Goal: Task Accomplishment & Management: Complete application form

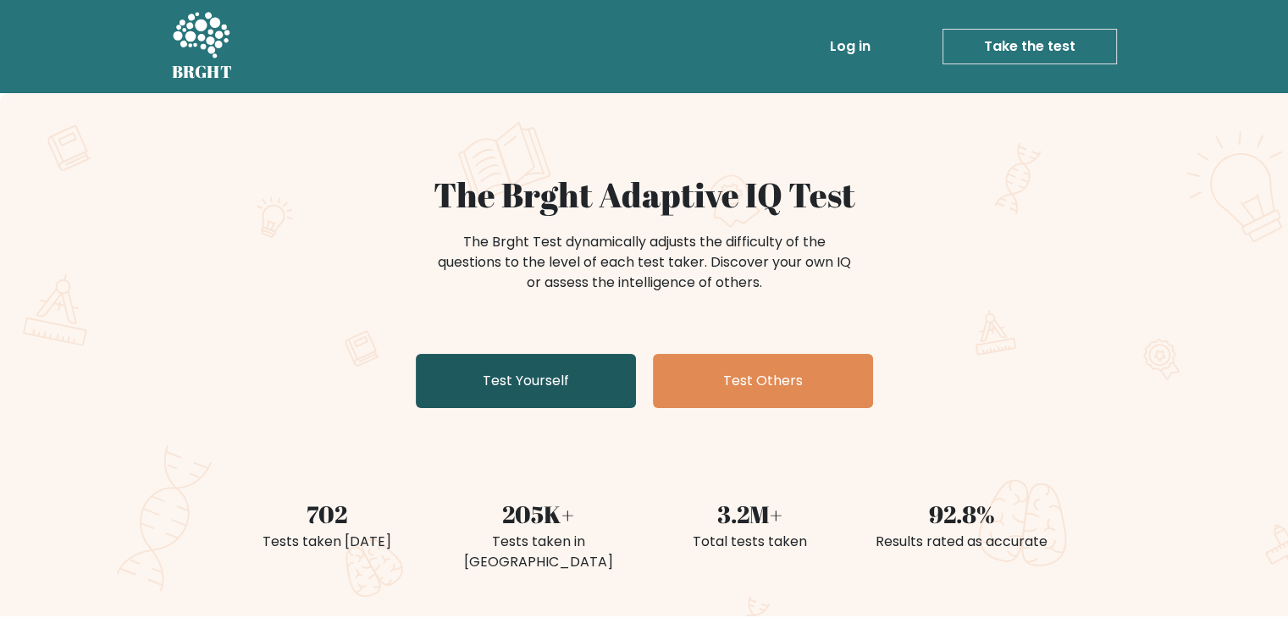
click at [562, 381] on link "Test Yourself" at bounding box center [526, 381] width 220 height 54
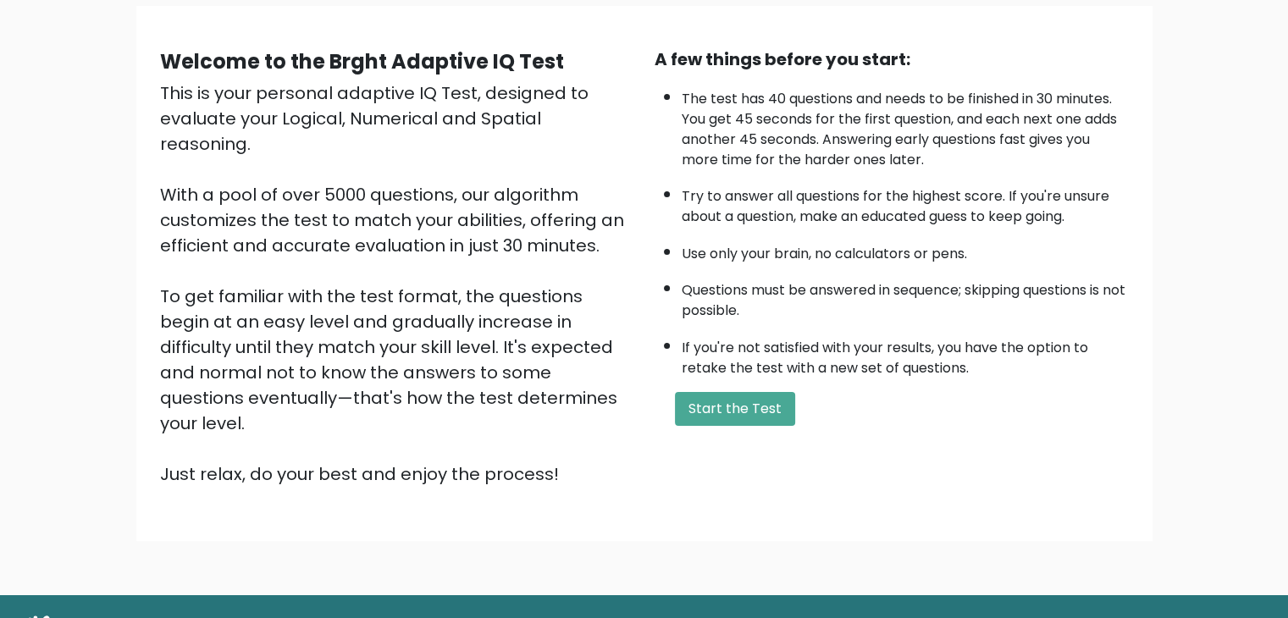
scroll to position [158, 0]
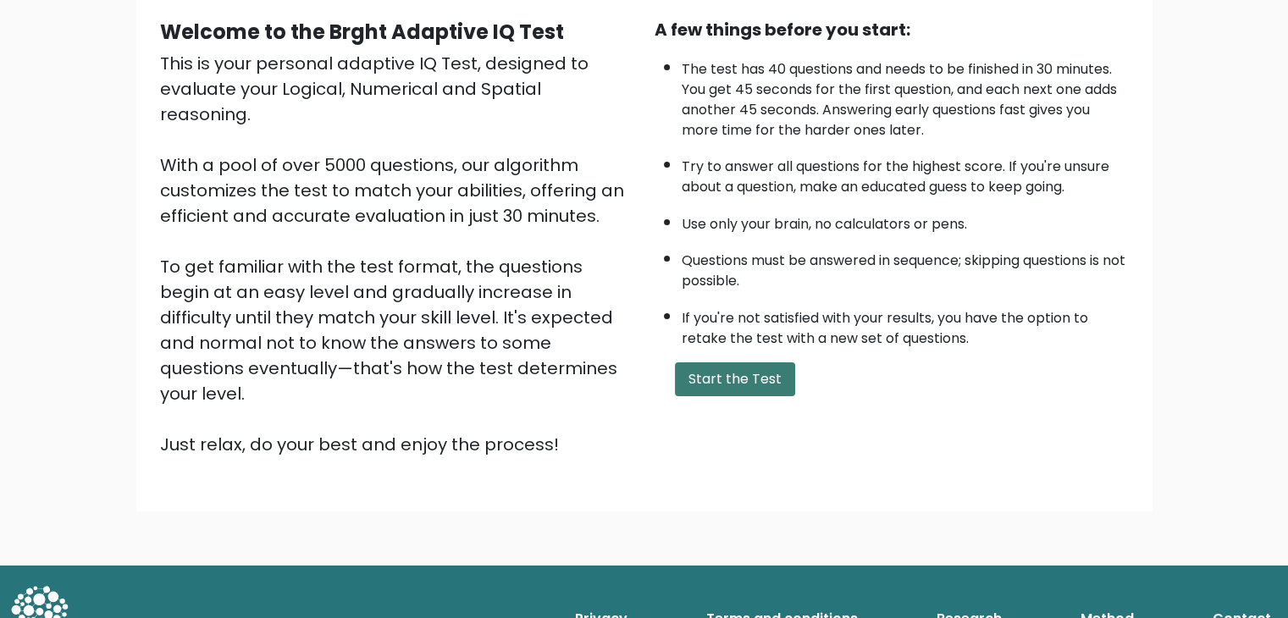
click at [730, 380] on button "Start the Test" at bounding box center [735, 380] width 120 height 34
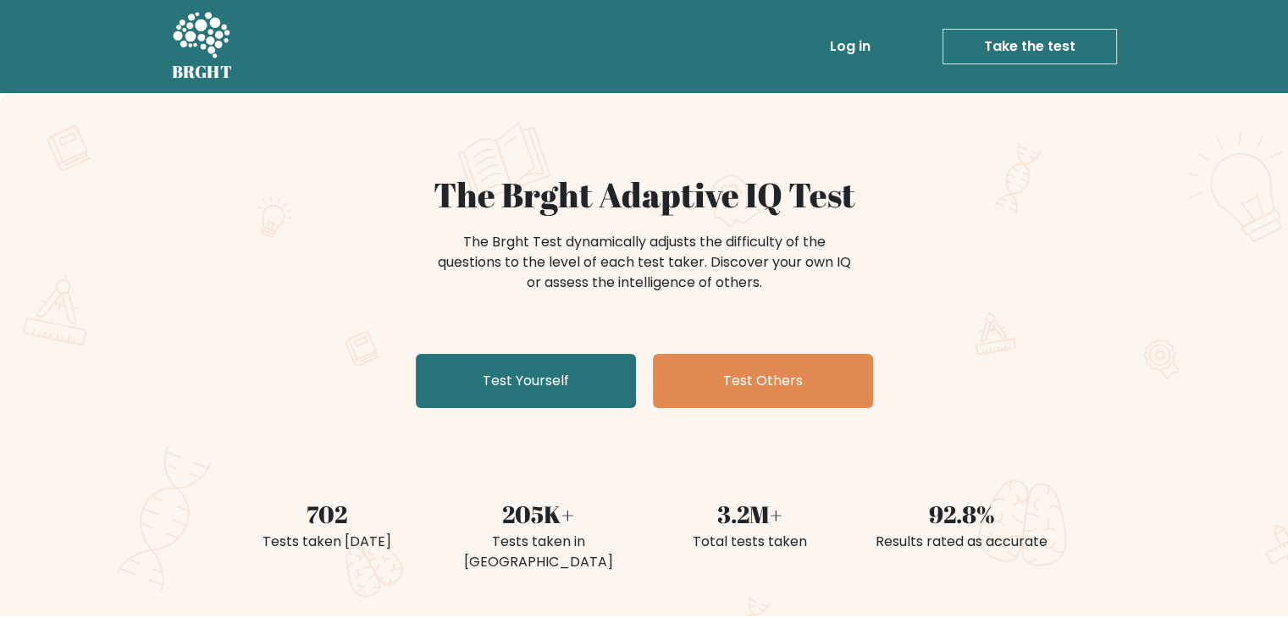
click at [1060, 29] on link "Take the test" at bounding box center [1030, 47] width 175 height 36
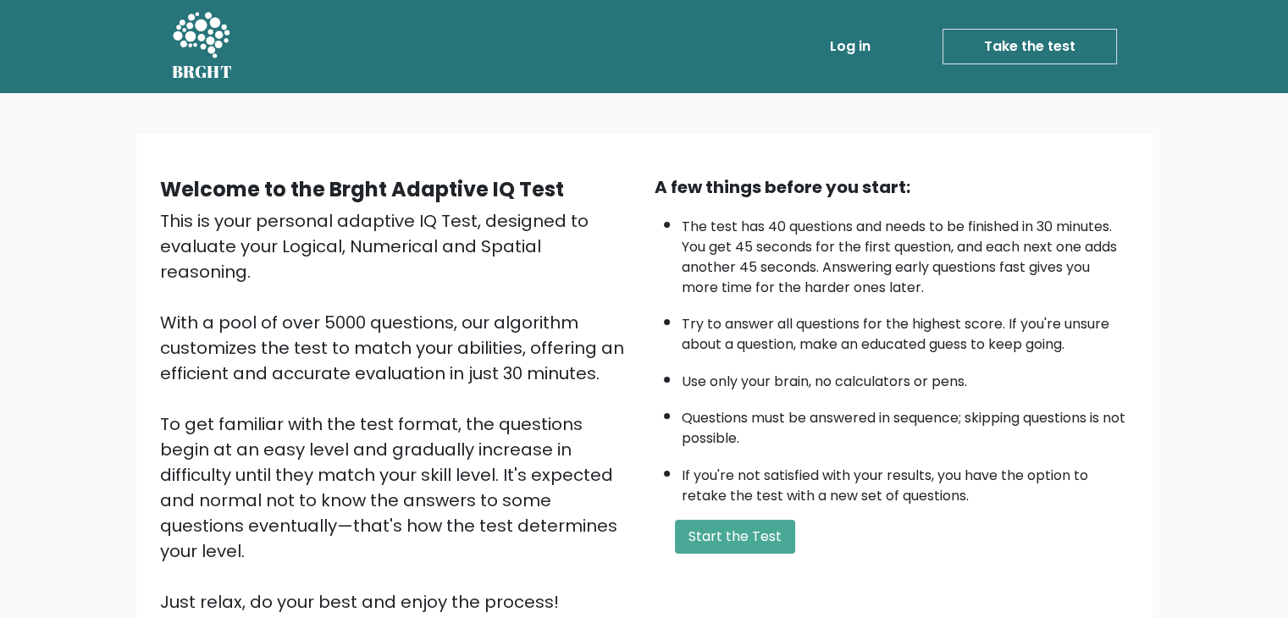
click at [1026, 48] on link "Take the test" at bounding box center [1030, 47] width 175 height 36
click at [755, 558] on div "A few things before you start: The test has 40 questions and needs to be finish…" at bounding box center [892, 395] width 495 height 440
click at [753, 540] on button "Start the Test" at bounding box center [735, 537] width 120 height 34
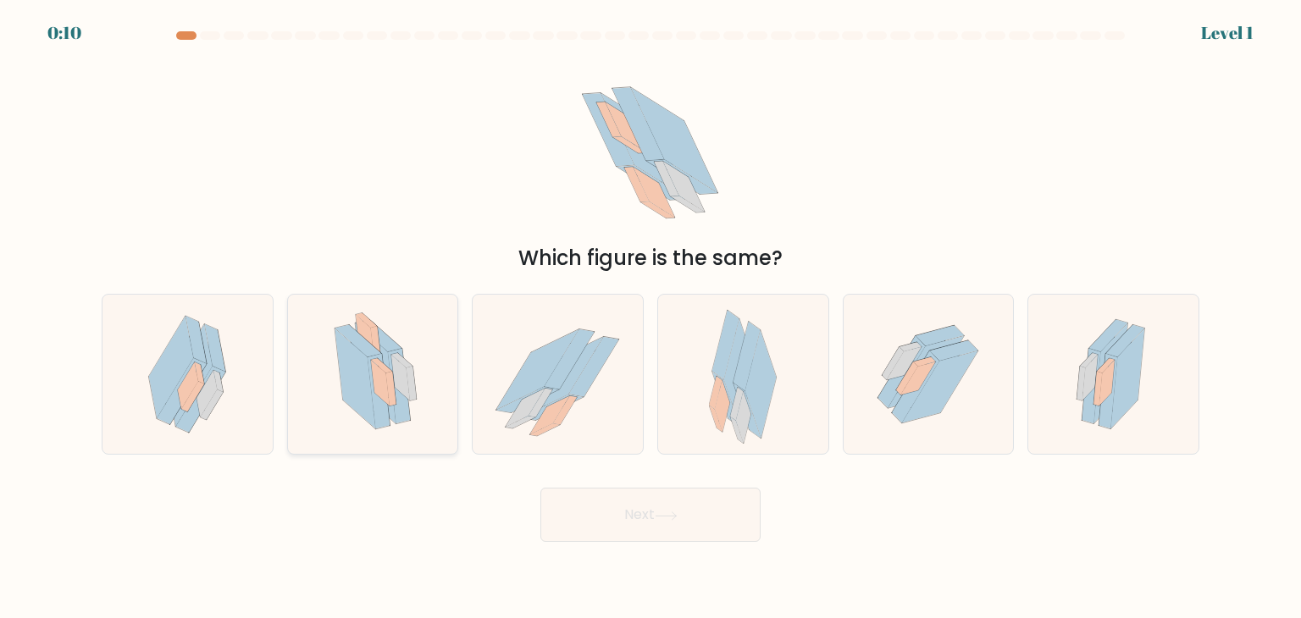
click at [369, 396] on icon at bounding box center [355, 379] width 41 height 100
click at [651, 318] on input "b." at bounding box center [651, 313] width 1 height 8
radio input "true"
click at [657, 519] on button "Next" at bounding box center [650, 515] width 220 height 54
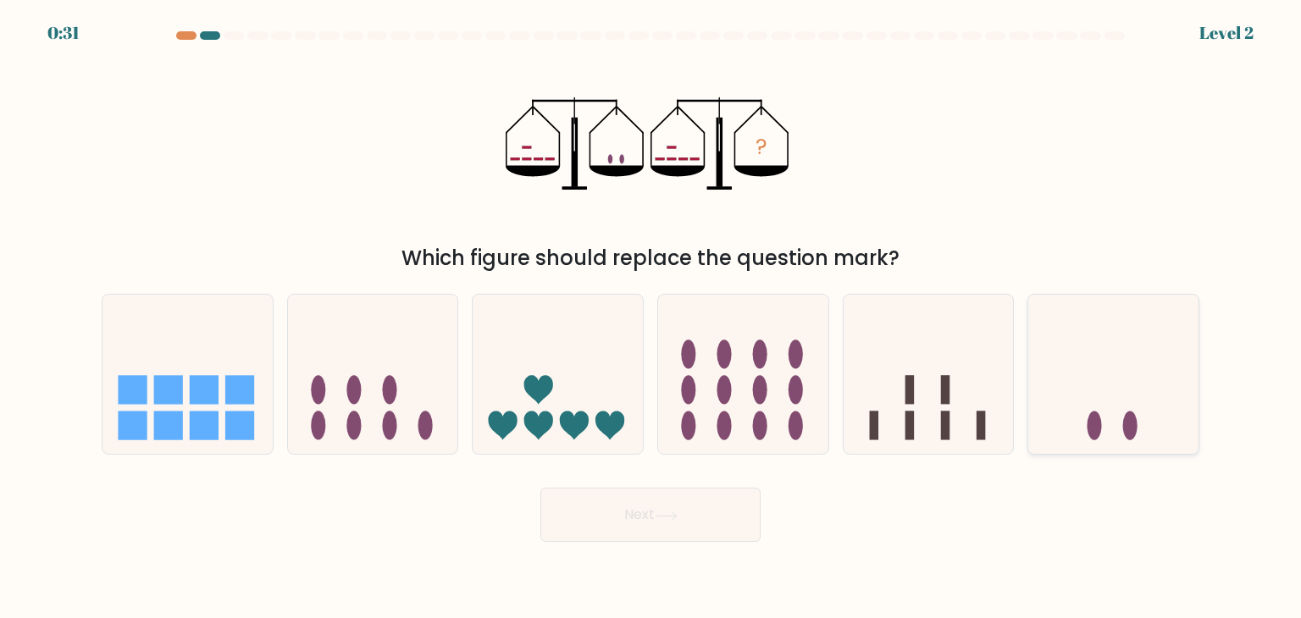
click at [1116, 380] on icon at bounding box center [1113, 374] width 170 height 141
click at [651, 318] on input "f." at bounding box center [651, 313] width 1 height 8
radio input "true"
click at [706, 512] on button "Next" at bounding box center [650, 515] width 220 height 54
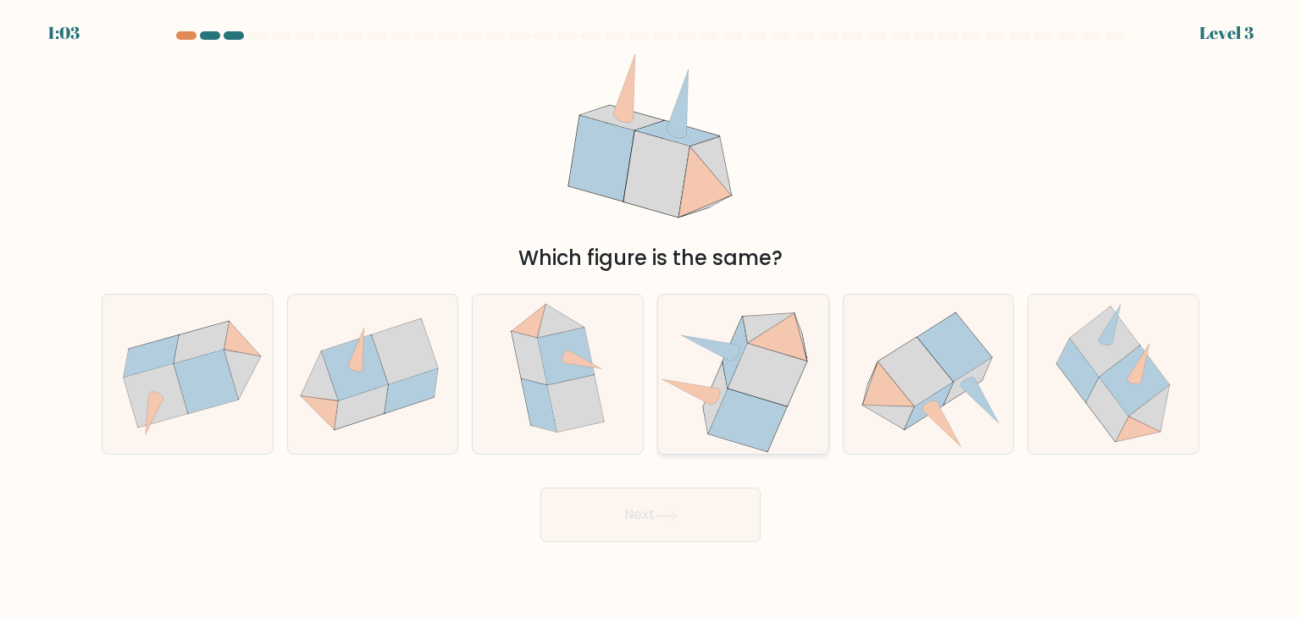
click at [746, 384] on icon at bounding box center [767, 375] width 79 height 63
click at [651, 318] on input "d." at bounding box center [651, 313] width 1 height 8
radio input "true"
click at [657, 512] on button "Next" at bounding box center [650, 515] width 220 height 54
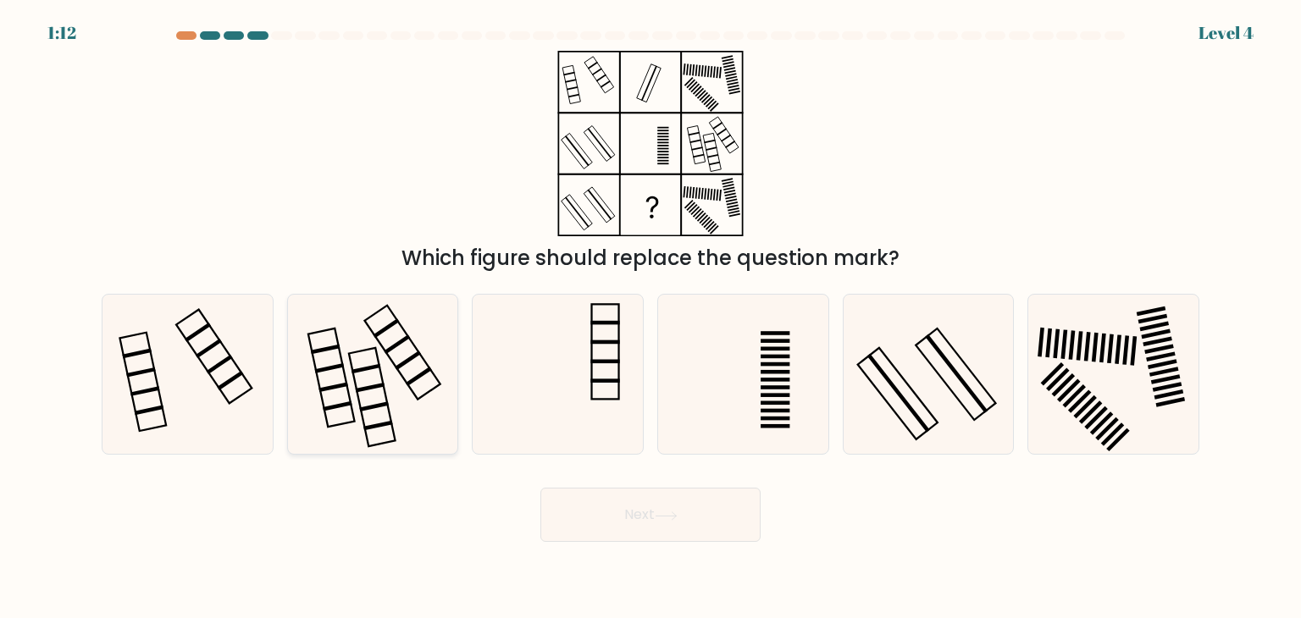
click at [344, 418] on icon at bounding box center [372, 374] width 159 height 159
click at [651, 318] on input "b." at bounding box center [651, 313] width 1 height 8
radio input "true"
click at [586, 554] on body "1:11 Level 4" at bounding box center [650, 309] width 1301 height 618
drag, startPoint x: 588, startPoint y: 549, endPoint x: 590, endPoint y: 534, distance: 15.3
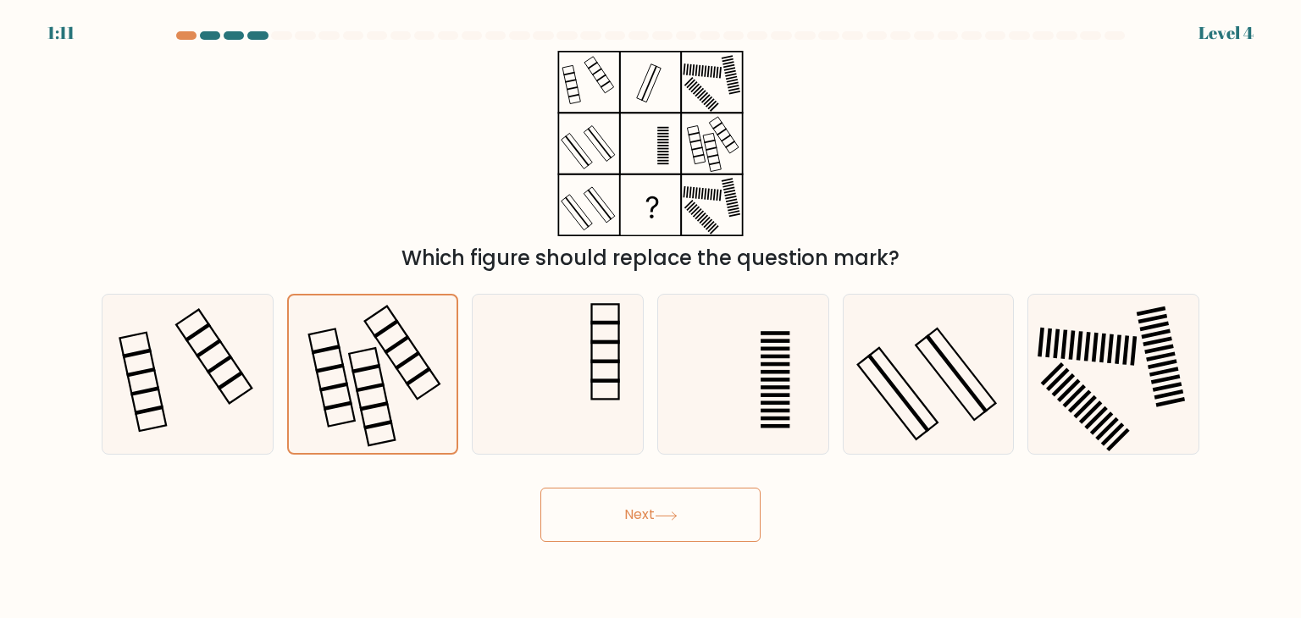
click at [588, 548] on body "1:11 Level 4" at bounding box center [650, 309] width 1301 height 618
click at [593, 522] on button "Next" at bounding box center [650, 515] width 220 height 54
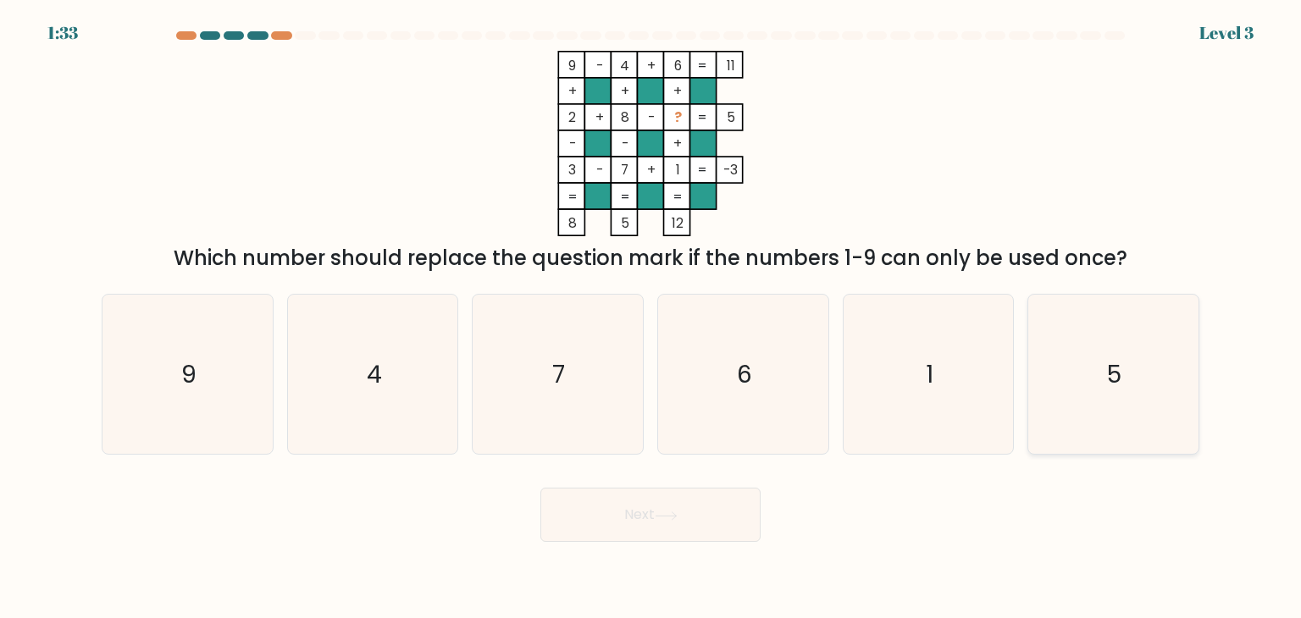
click at [1039, 362] on icon "5" at bounding box center [1112, 374] width 159 height 159
click at [651, 318] on input "f. 5" at bounding box center [651, 313] width 1 height 8
radio input "true"
click at [673, 531] on button "Next" at bounding box center [650, 515] width 220 height 54
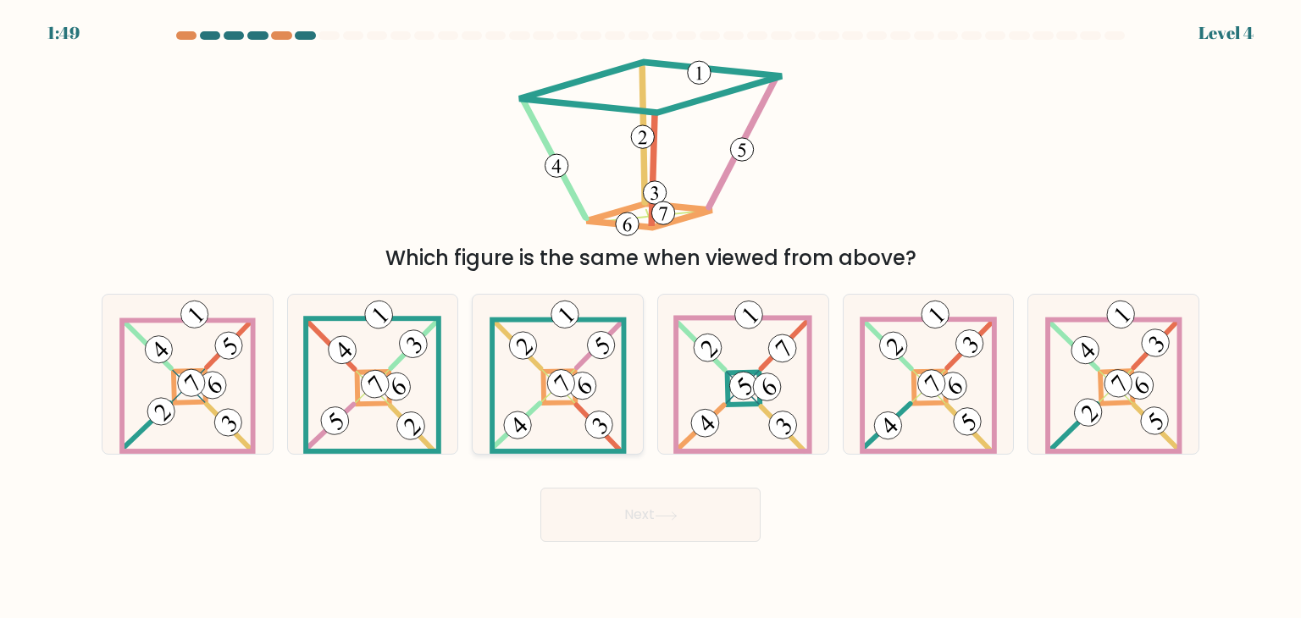
click at [574, 396] on 111 at bounding box center [582, 386] width 39 height 39
click at [651, 318] on input "c." at bounding box center [651, 313] width 1 height 8
radio input "true"
click at [603, 510] on button "Next" at bounding box center [650, 515] width 220 height 54
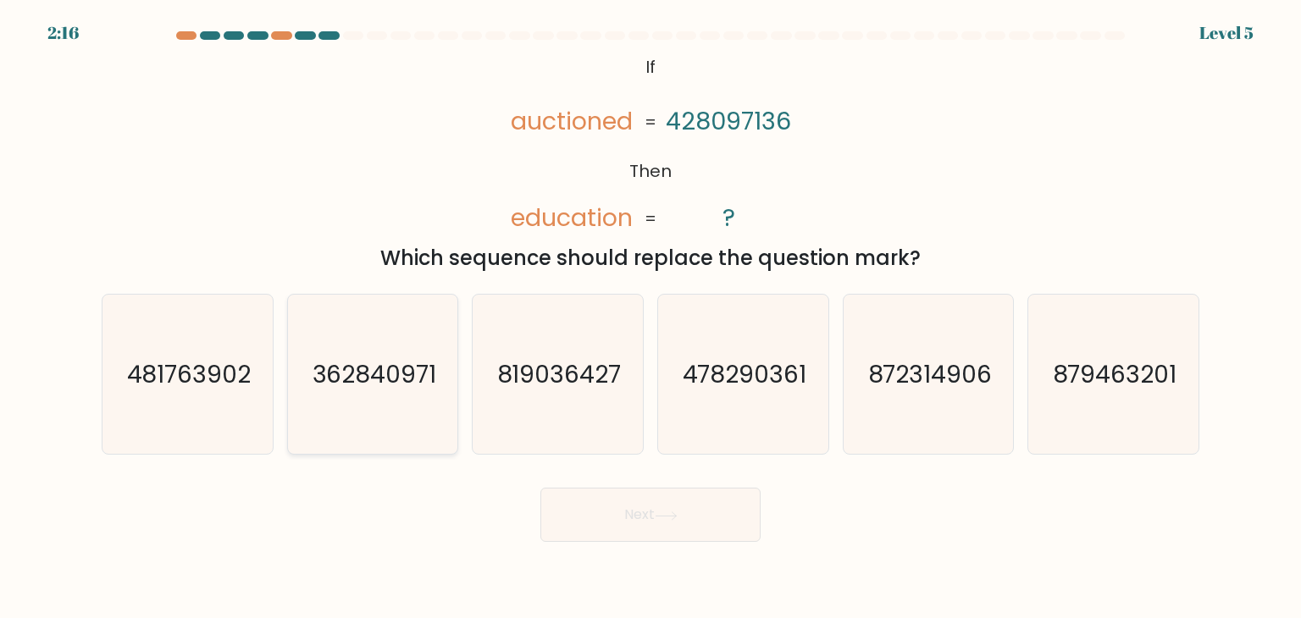
click at [357, 388] on text "362840971" at bounding box center [374, 374] width 125 height 34
click at [651, 318] on input "b. 362840971" at bounding box center [651, 313] width 1 height 8
radio input "true"
click at [649, 512] on button "Next" at bounding box center [650, 515] width 220 height 54
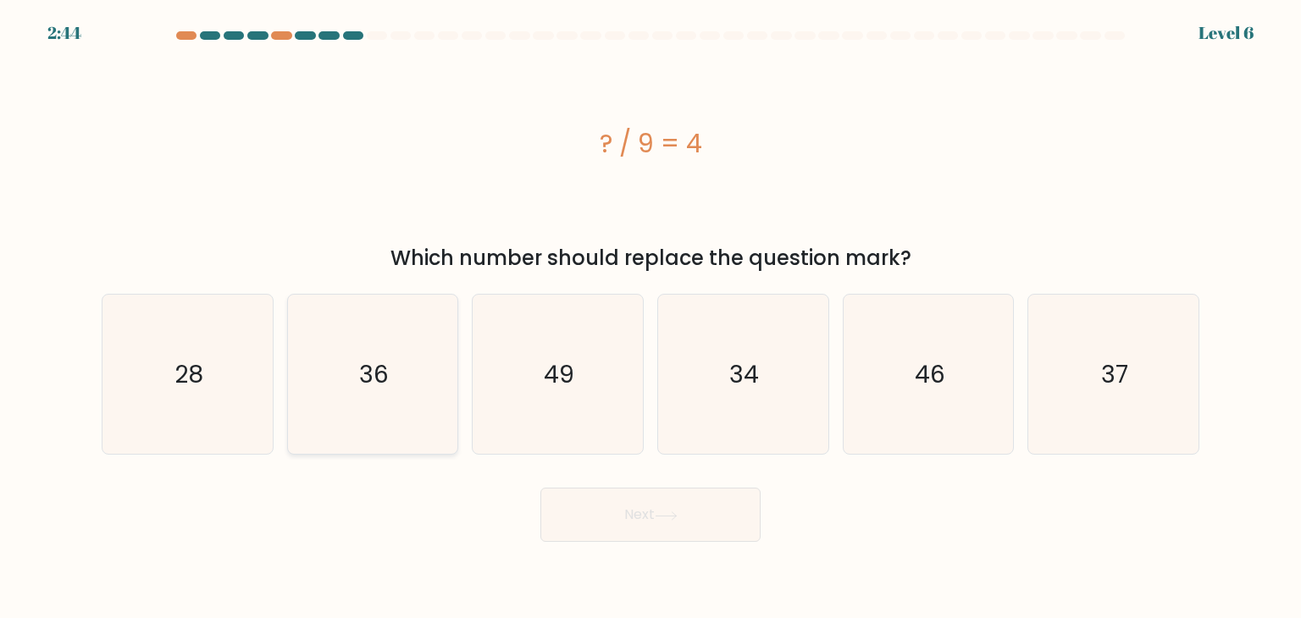
click at [440, 349] on icon "36" at bounding box center [372, 374] width 159 height 159
click at [651, 318] on input "b. 36" at bounding box center [651, 313] width 1 height 8
radio input "true"
click at [629, 519] on button "Next" at bounding box center [650, 515] width 220 height 54
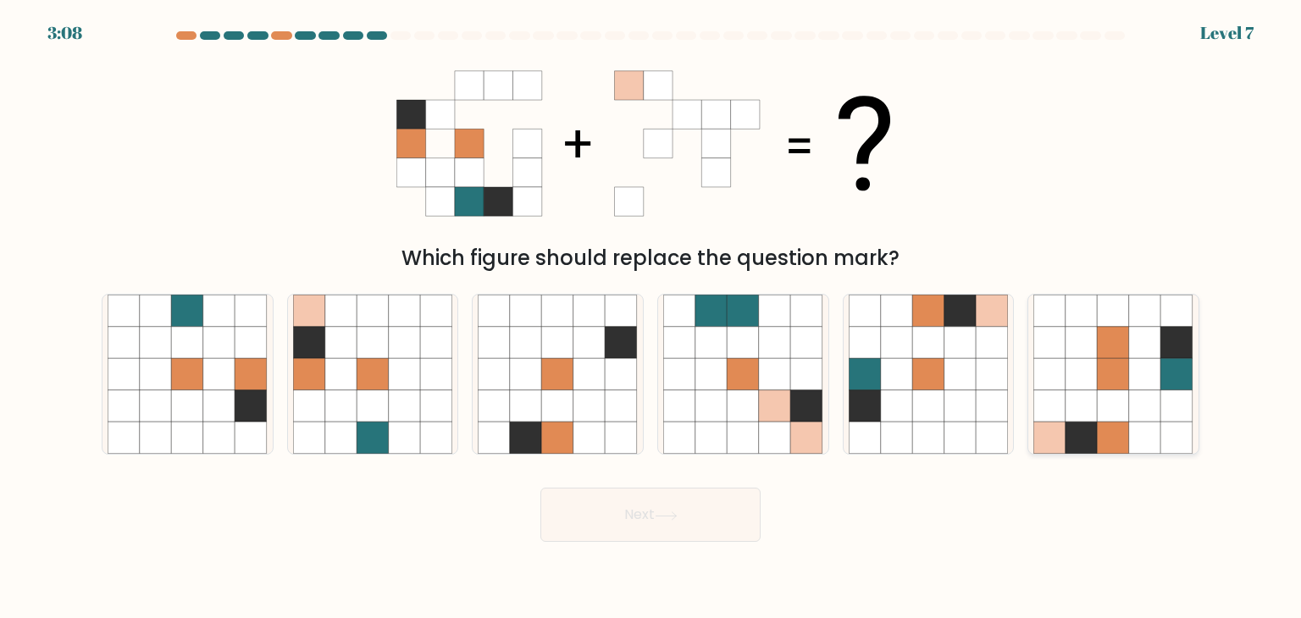
click at [1139, 374] on icon at bounding box center [1145, 374] width 32 height 32
click at [651, 318] on input "f." at bounding box center [651, 313] width 1 height 8
radio input "true"
click at [682, 509] on button "Next" at bounding box center [650, 515] width 220 height 54
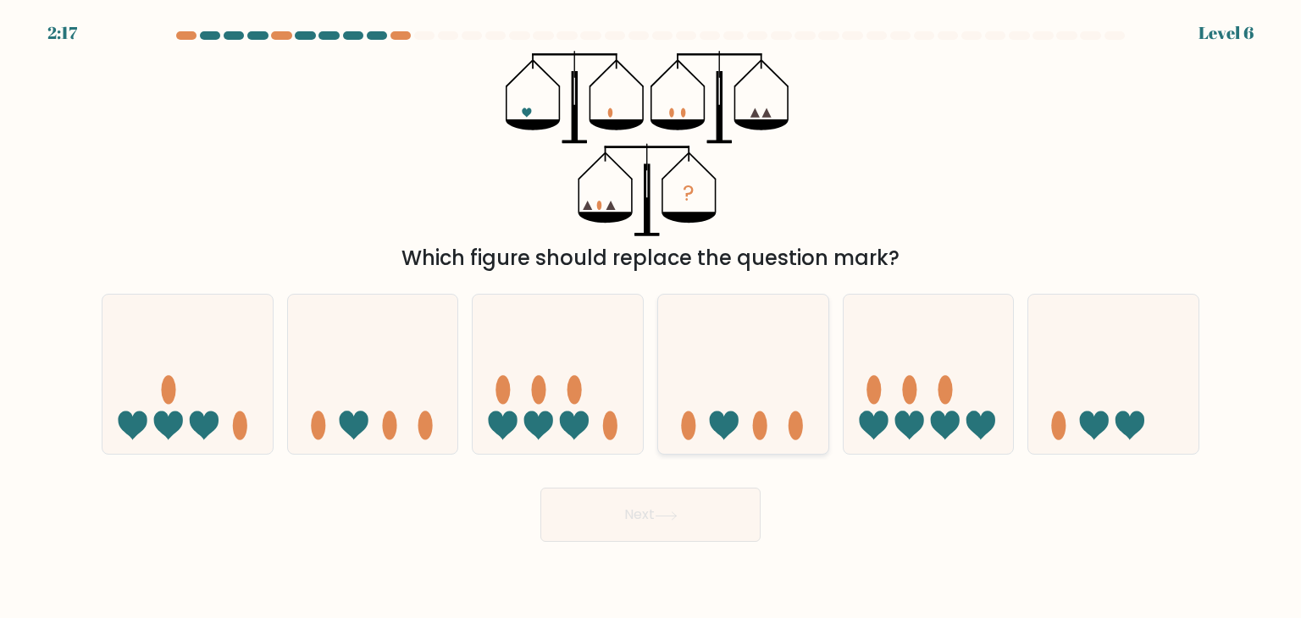
click at [706, 357] on icon at bounding box center [743, 374] width 170 height 141
click at [651, 318] on input "d." at bounding box center [651, 313] width 1 height 8
radio input "true"
click at [659, 540] on button "Next" at bounding box center [650, 515] width 220 height 54
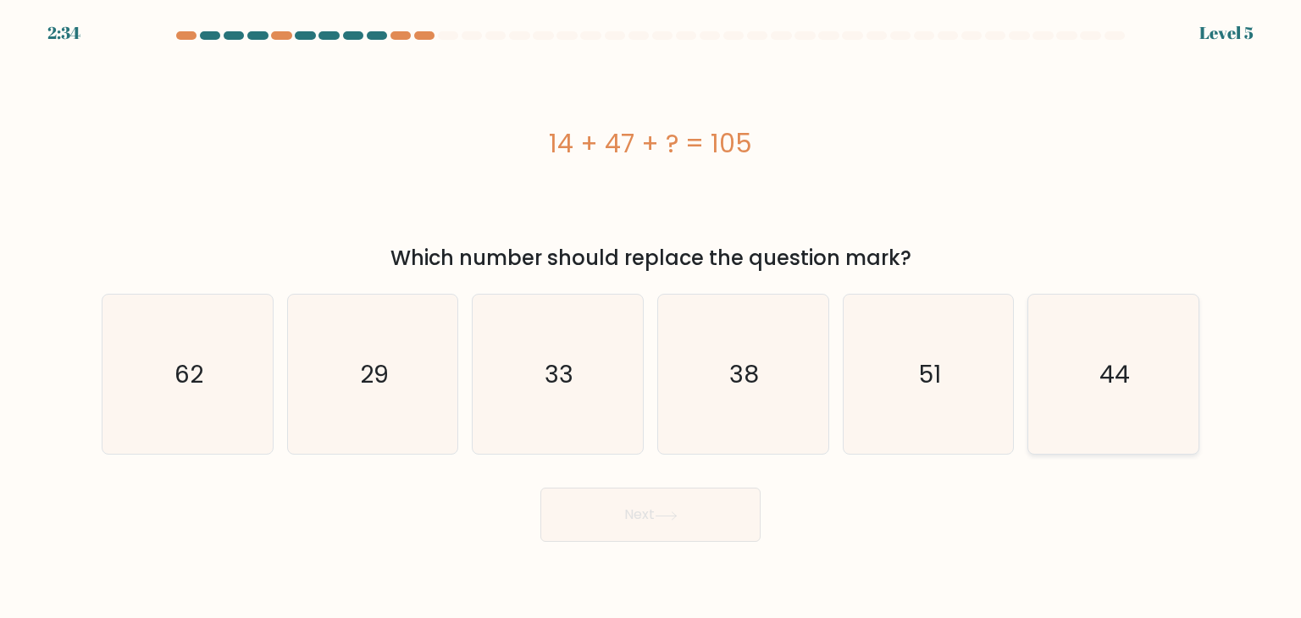
click at [1140, 414] on icon "44" at bounding box center [1112, 374] width 159 height 159
click at [651, 318] on input "f. 44" at bounding box center [651, 313] width 1 height 8
radio input "true"
click at [748, 496] on button "Next" at bounding box center [650, 515] width 220 height 54
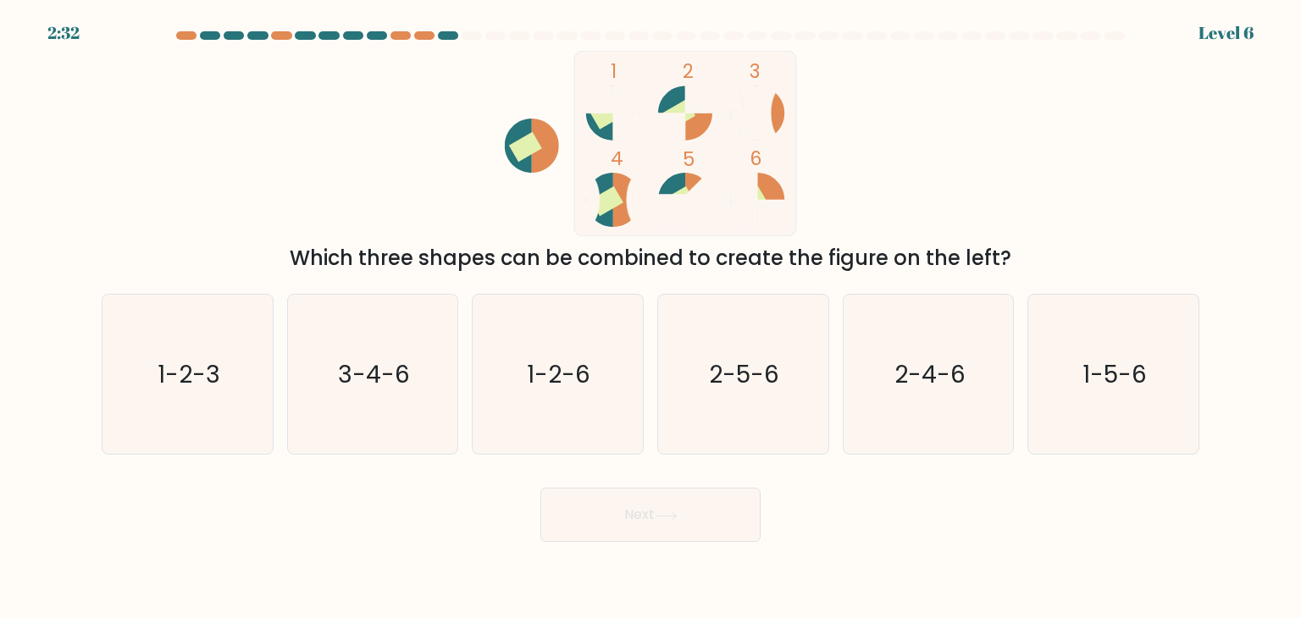
click at [738, 512] on button "Next" at bounding box center [650, 515] width 220 height 54
click at [582, 433] on icon "1-2-6" at bounding box center [557, 374] width 159 height 159
click at [651, 318] on input "c. 1-2-6" at bounding box center [651, 313] width 1 height 8
radio input "true"
click at [595, 530] on button "Next" at bounding box center [650, 515] width 220 height 54
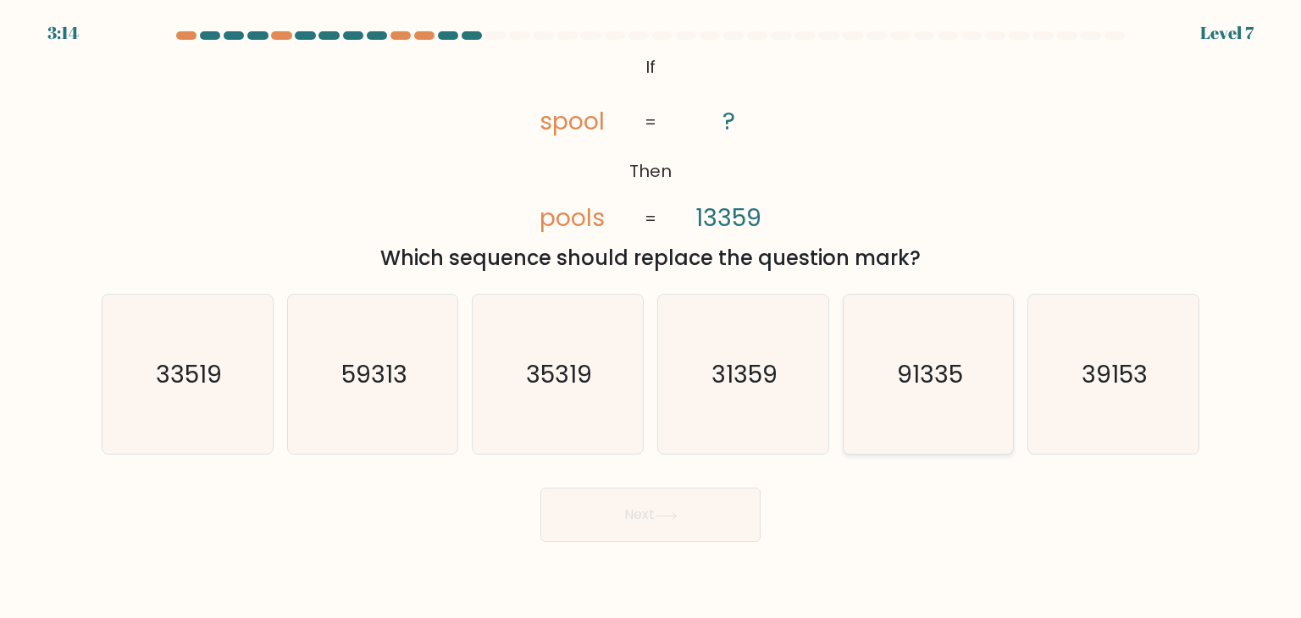
click at [952, 360] on text "91335" at bounding box center [930, 374] width 66 height 34
click at [651, 318] on input "e. 91335" at bounding box center [651, 313] width 1 height 8
radio input "true"
click at [674, 512] on icon at bounding box center [666, 516] width 23 height 9
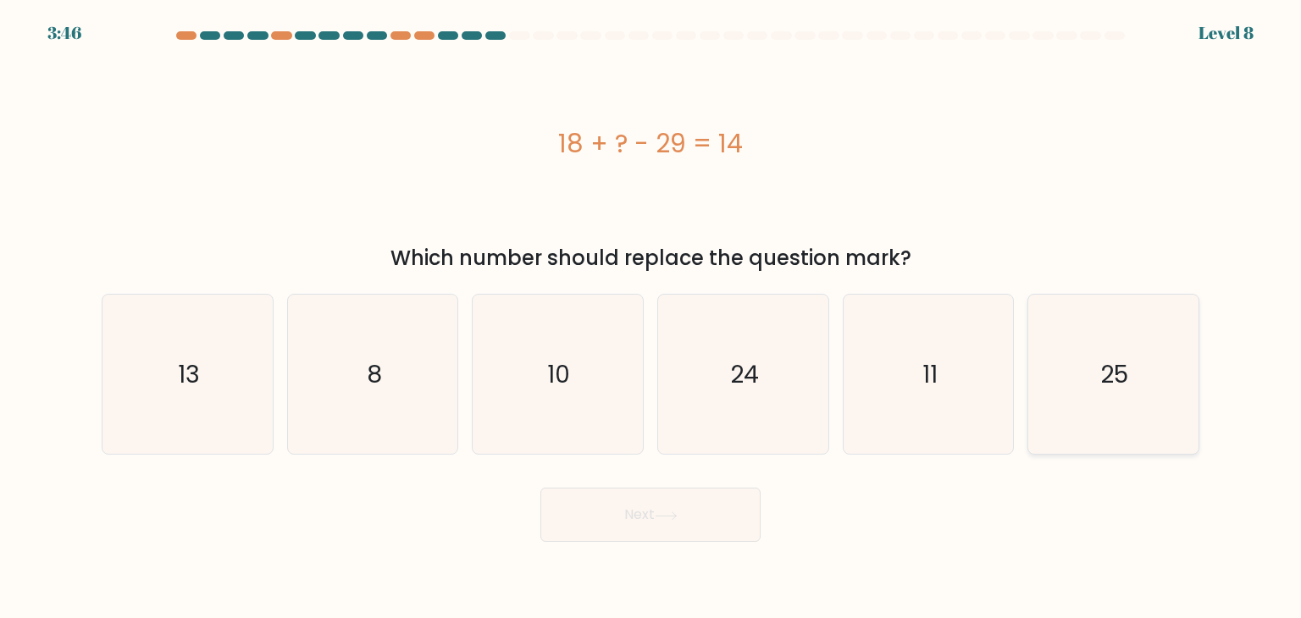
click at [1152, 385] on icon "25" at bounding box center [1112, 374] width 159 height 159
click at [651, 318] on input "f. 25" at bounding box center [651, 313] width 1 height 8
radio input "true"
click at [690, 514] on button "Next" at bounding box center [650, 515] width 220 height 54
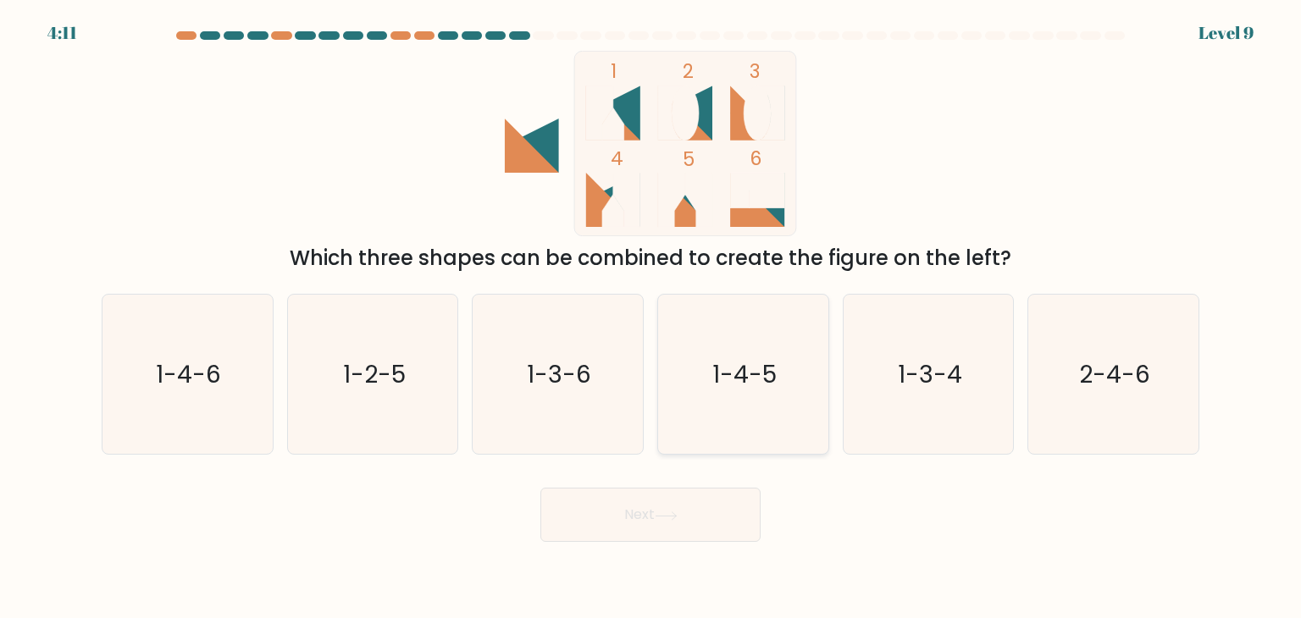
click at [799, 384] on icon "1-4-5" at bounding box center [742, 374] width 159 height 159
click at [651, 318] on input "d. 1-4-5" at bounding box center [651, 313] width 1 height 8
radio input "true"
click at [693, 532] on button "Next" at bounding box center [650, 515] width 220 height 54
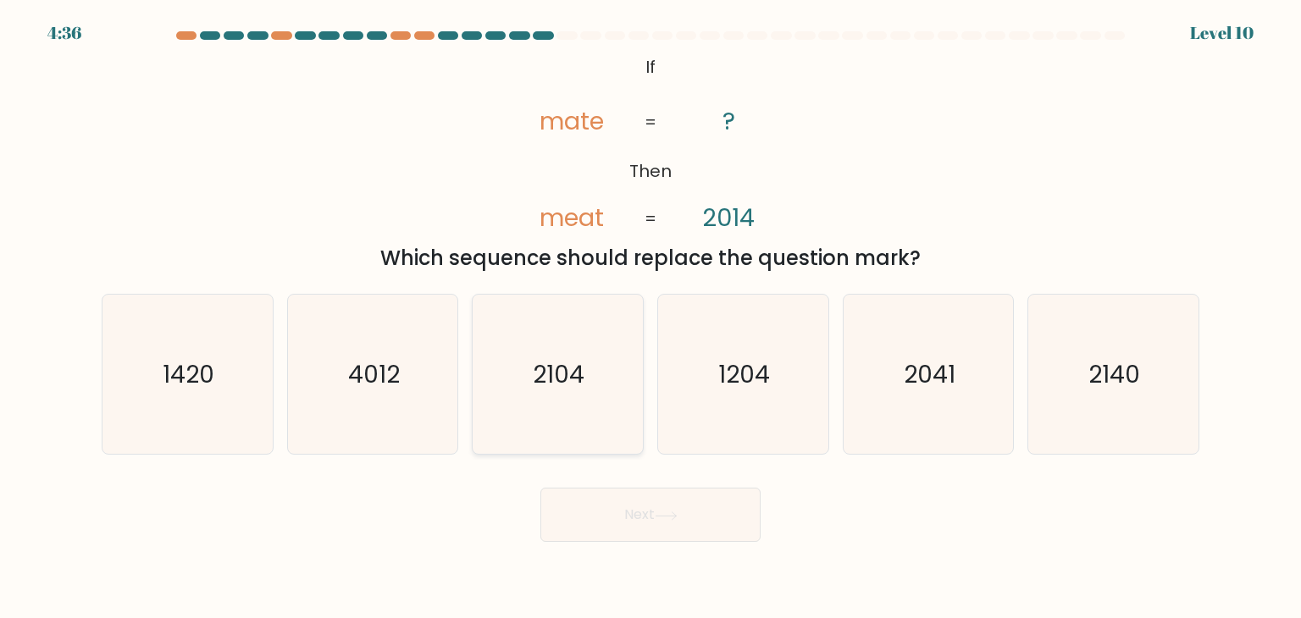
click at [569, 335] on icon "2104" at bounding box center [557, 374] width 159 height 159
click at [651, 318] on input "c. 2104" at bounding box center [651, 313] width 1 height 8
radio input "true"
click at [1155, 383] on icon "2140" at bounding box center [1112, 374] width 159 height 159
click at [651, 318] on input "f. 2140" at bounding box center [651, 313] width 1 height 8
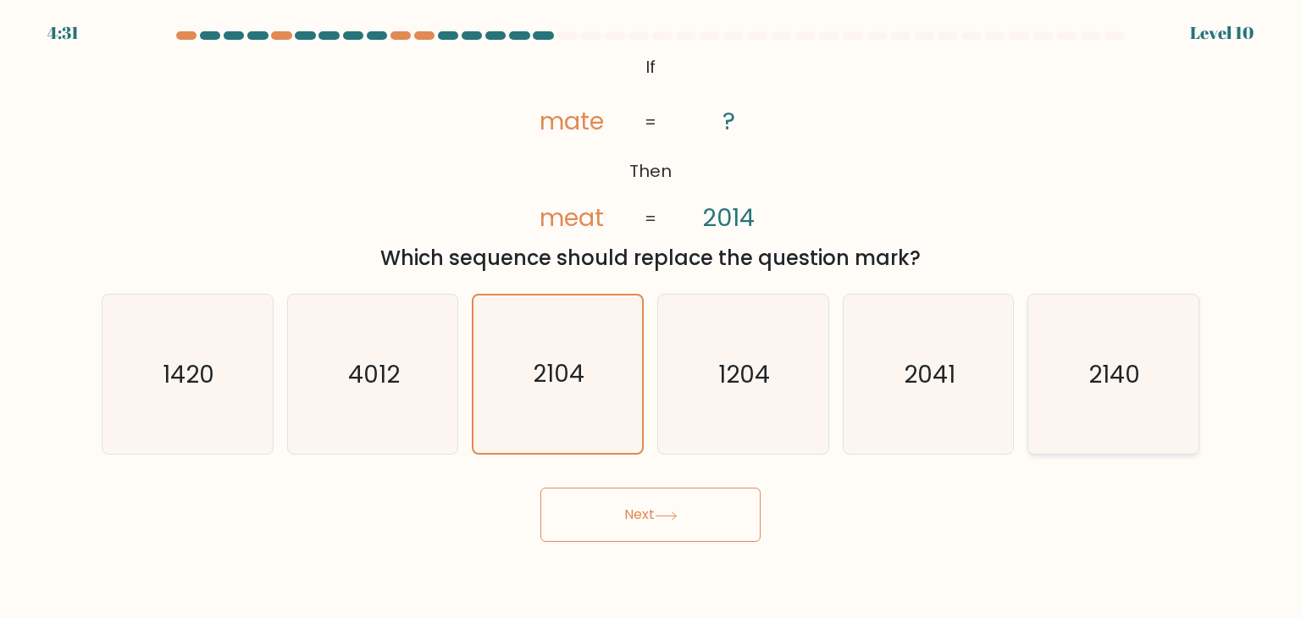
radio input "true"
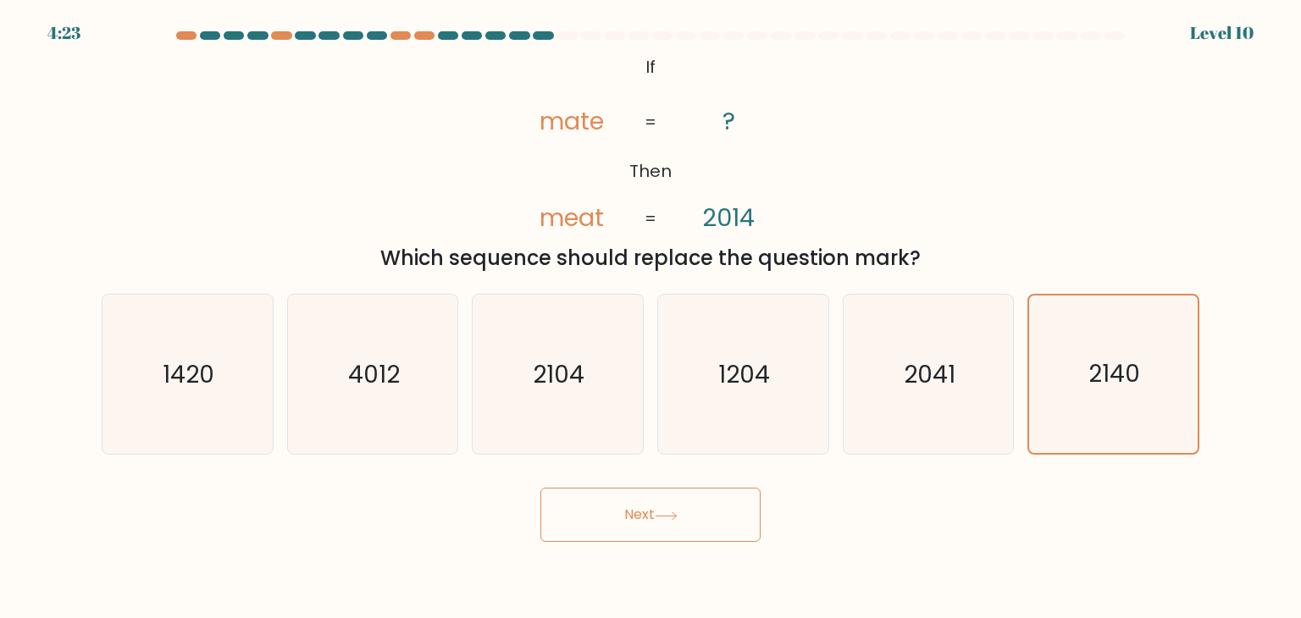
click at [615, 524] on button "Next" at bounding box center [650, 515] width 220 height 54
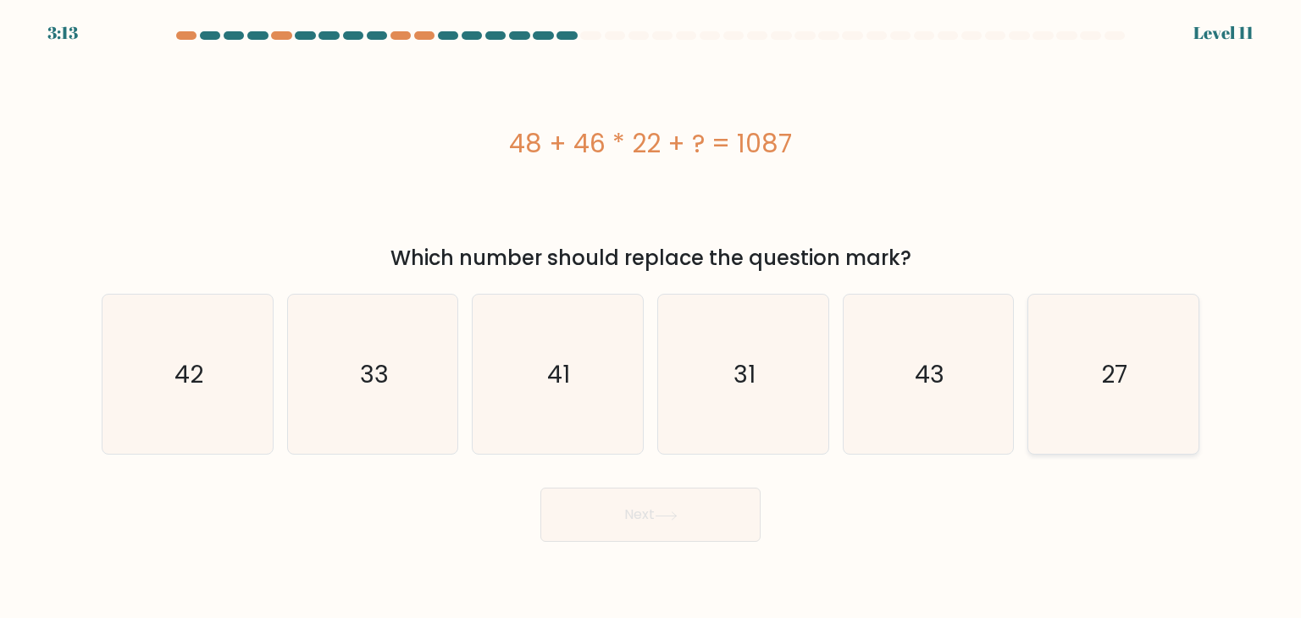
click at [1142, 407] on icon "27" at bounding box center [1112, 374] width 159 height 159
click at [651, 318] on input "f. 27" at bounding box center [651, 313] width 1 height 8
radio input "true"
click at [672, 505] on button "Next" at bounding box center [650, 515] width 220 height 54
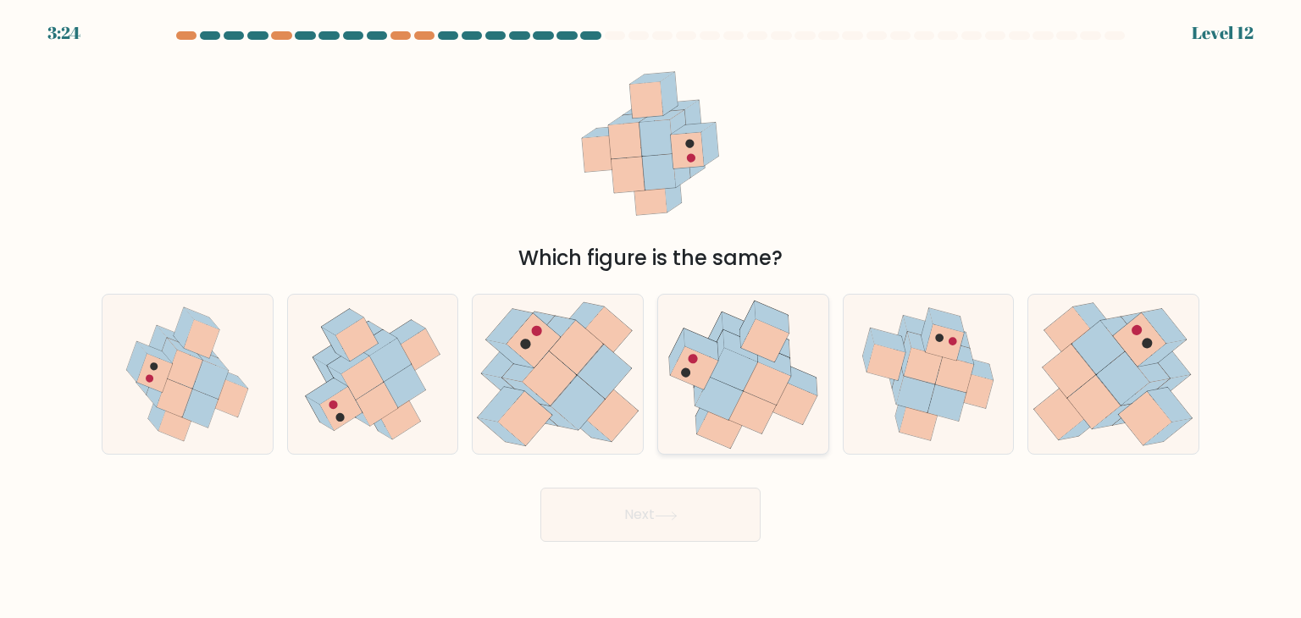
click at [725, 396] on icon at bounding box center [718, 398] width 47 height 43
click at [651, 318] on input "d." at bounding box center [651, 313] width 1 height 8
radio input "true"
click at [683, 509] on button "Next" at bounding box center [650, 515] width 220 height 54
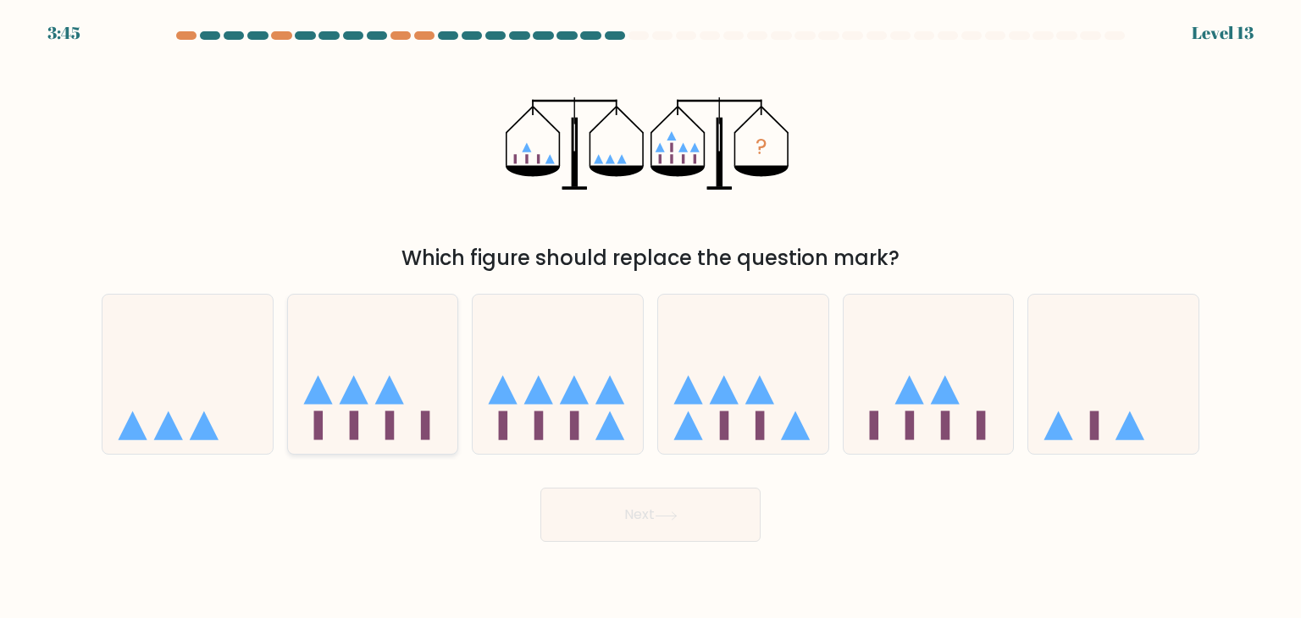
click at [425, 379] on icon at bounding box center [373, 374] width 170 height 141
click at [651, 318] on input "b." at bounding box center [651, 313] width 1 height 8
radio input "true"
click at [662, 485] on div "Next" at bounding box center [650, 508] width 1118 height 67
click at [662, 505] on button "Next" at bounding box center [650, 515] width 220 height 54
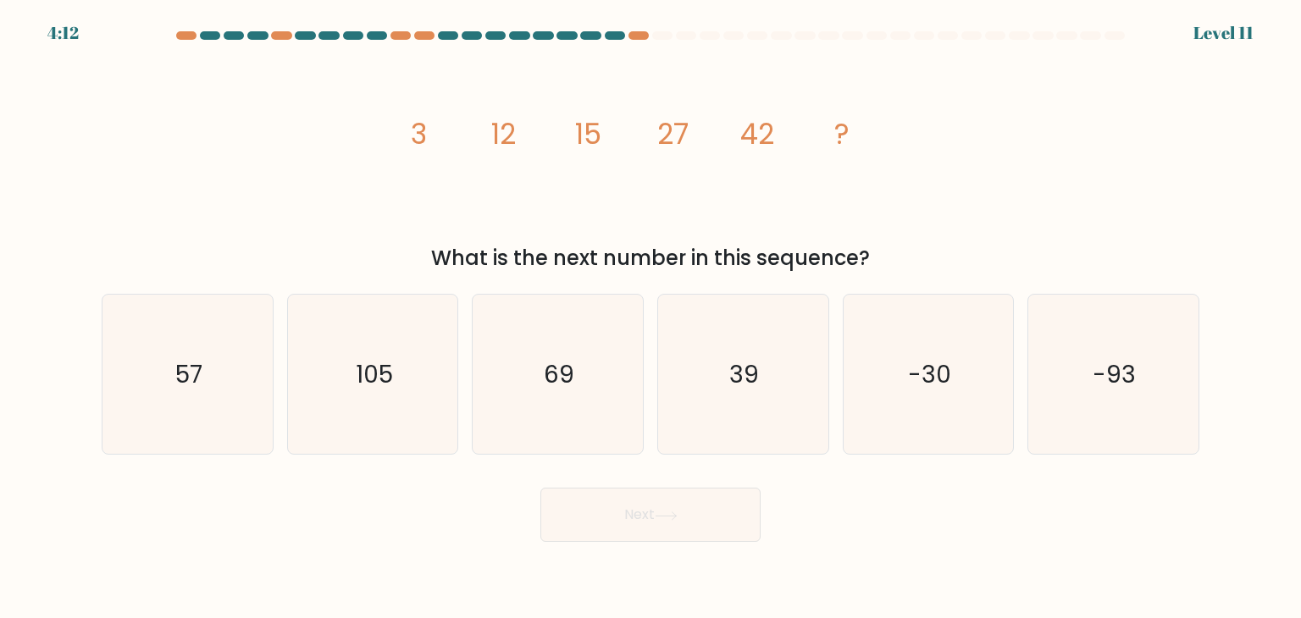
click at [620, 203] on icon "image/svg+xml 3 12 15 27 42 ?" at bounding box center [650, 144] width 508 height 186
click at [537, 401] on icon "69" at bounding box center [557, 374] width 159 height 159
click at [651, 318] on input "c. 69" at bounding box center [651, 313] width 1 height 8
radio input "true"
click at [532, 402] on icon "69" at bounding box center [558, 375] width 158 height 158
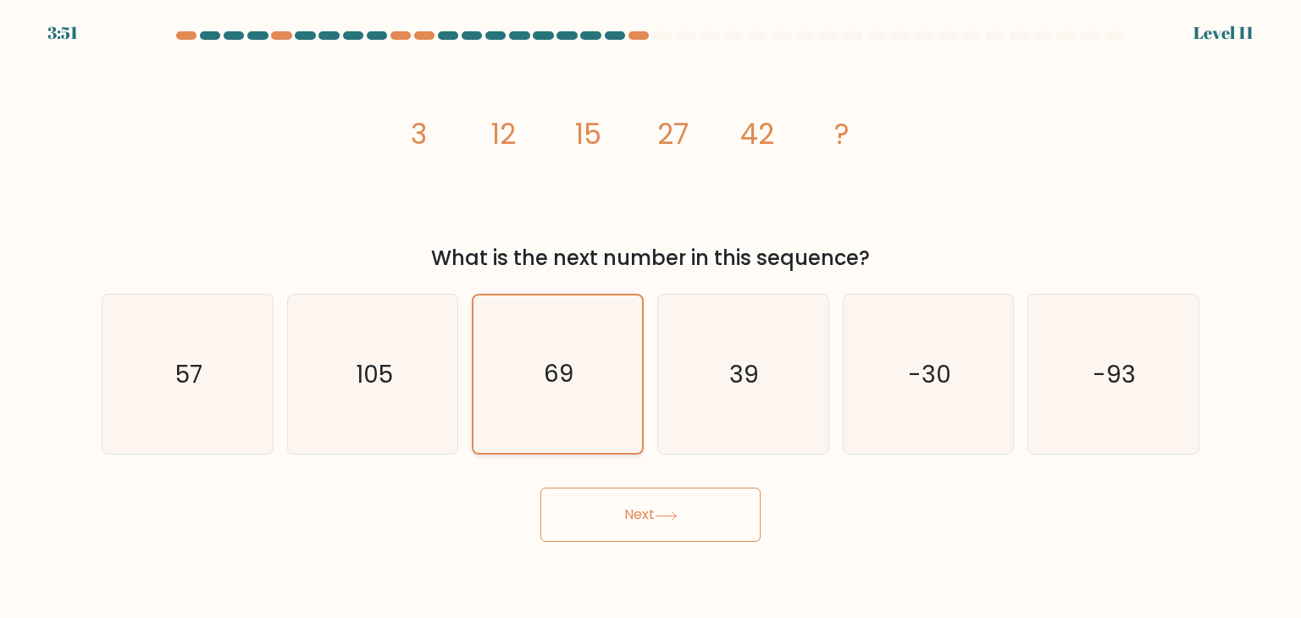
click at [651, 318] on input "c. 69" at bounding box center [651, 313] width 1 height 8
click at [600, 517] on button "Next" at bounding box center [650, 515] width 220 height 54
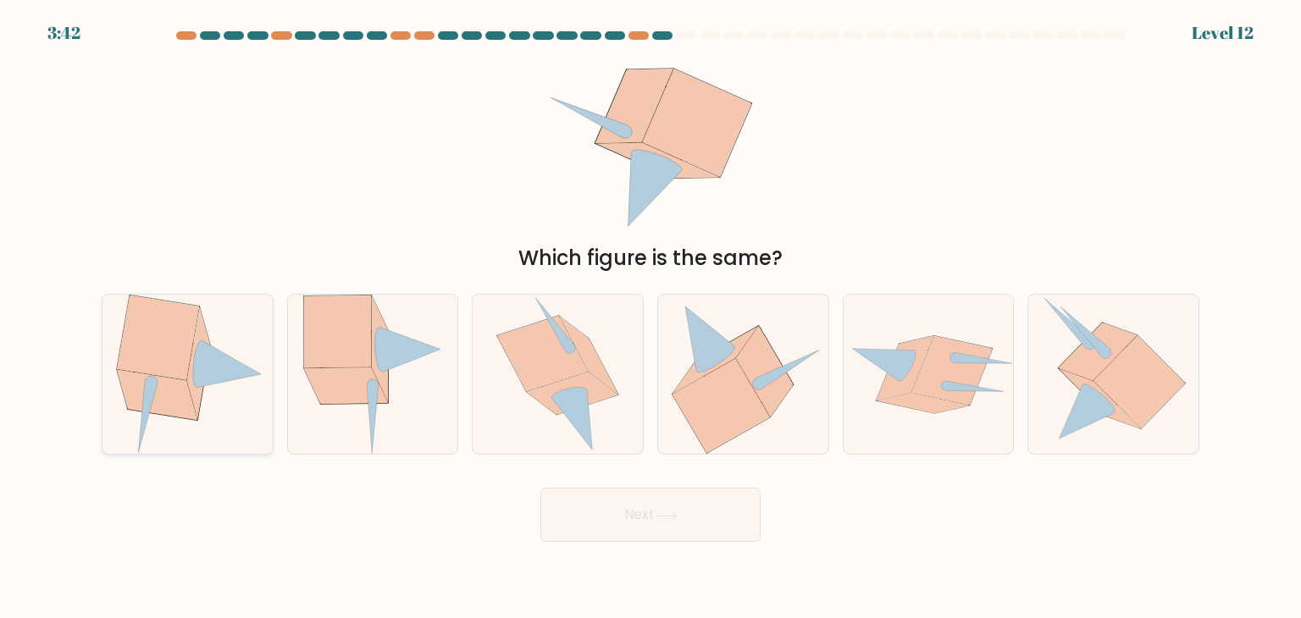
click at [220, 418] on icon at bounding box center [187, 374] width 154 height 159
click at [651, 318] on input "a." at bounding box center [651, 313] width 1 height 8
radio input "true"
click at [600, 516] on button "Next" at bounding box center [650, 515] width 220 height 54
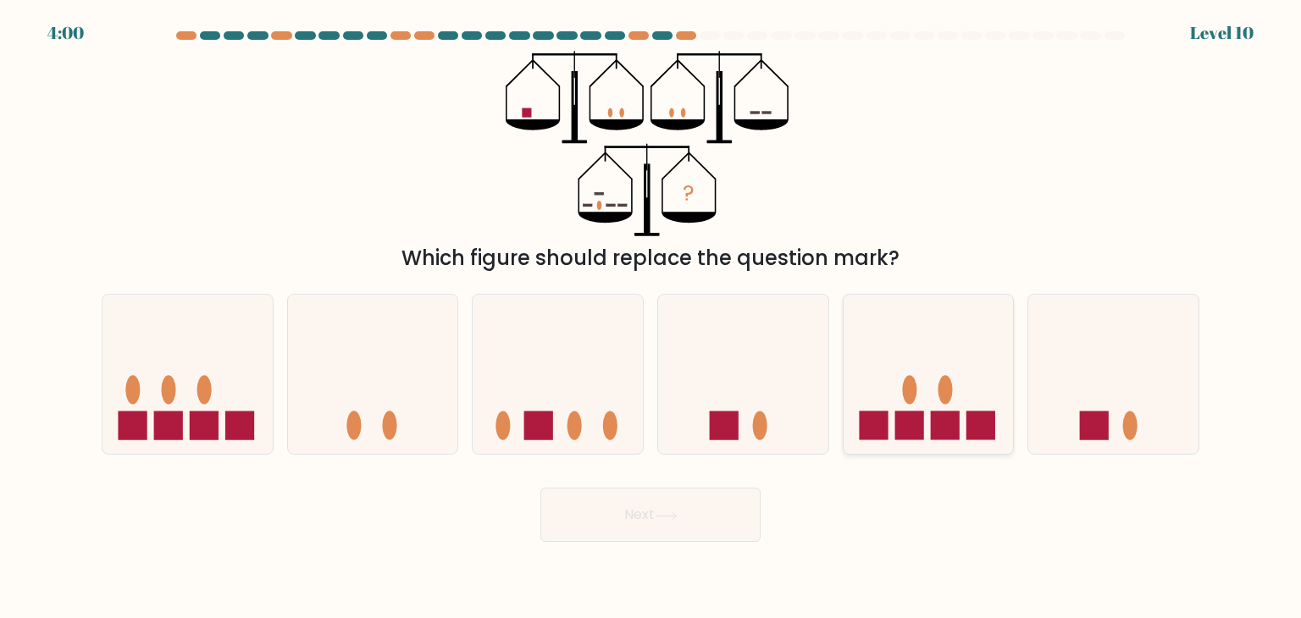
click at [994, 347] on icon at bounding box center [929, 374] width 170 height 141
click at [651, 318] on input "e." at bounding box center [651, 313] width 1 height 8
radio input "true"
click at [686, 551] on body "3:59 Level 10" at bounding box center [650, 309] width 1301 height 618
click at [688, 528] on button "Next" at bounding box center [650, 515] width 220 height 54
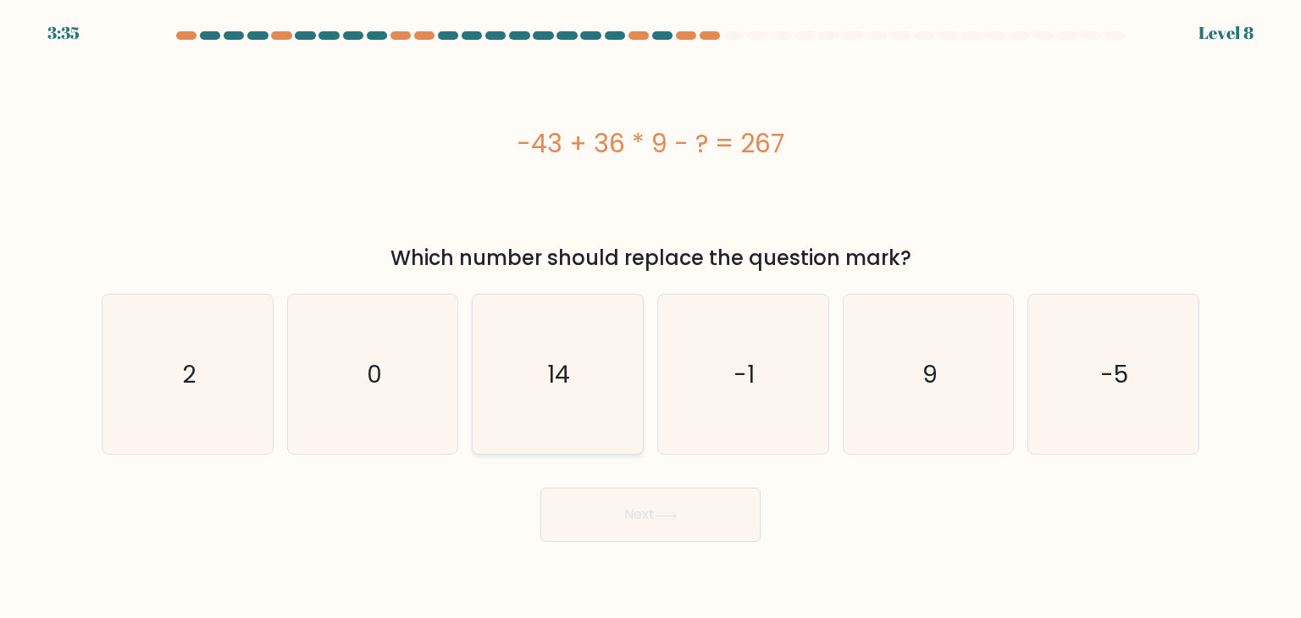
click at [569, 429] on icon "14" at bounding box center [557, 374] width 159 height 159
click at [651, 318] on input "c. 14" at bounding box center [651, 313] width 1 height 8
radio input "true"
click at [618, 512] on button "Next" at bounding box center [650, 515] width 220 height 54
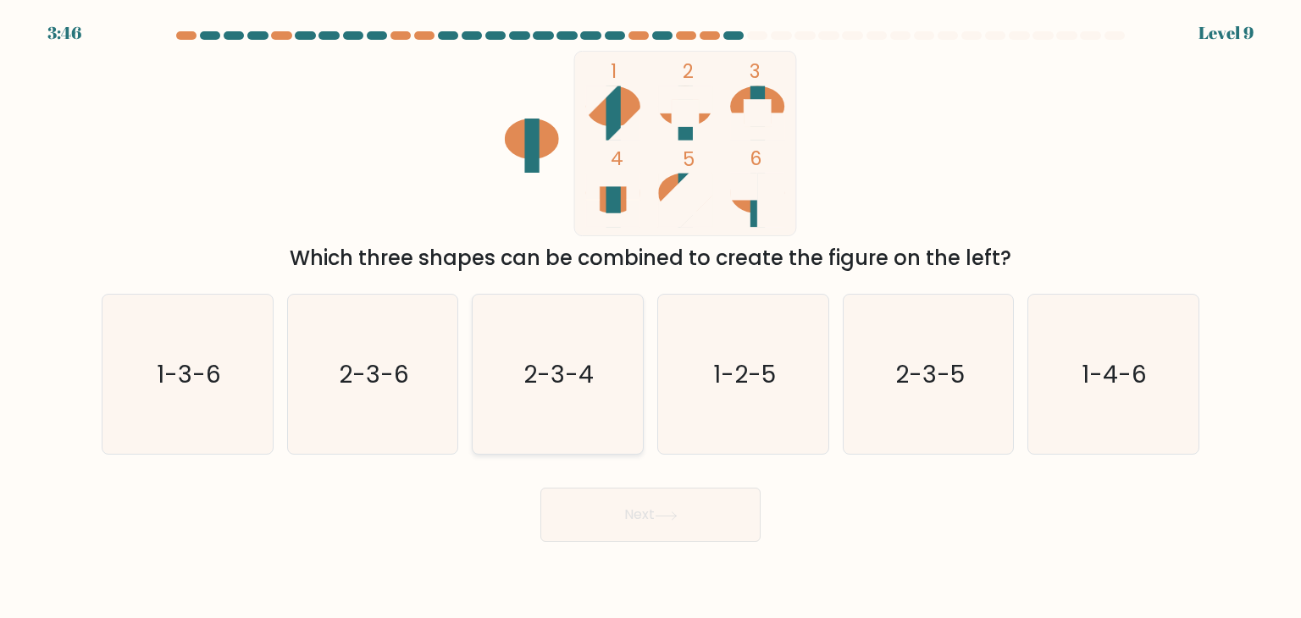
click at [610, 335] on icon "2-3-4" at bounding box center [557, 374] width 159 height 159
click at [651, 318] on input "c. 2-3-4" at bounding box center [651, 313] width 1 height 8
radio input "true"
click at [643, 516] on button "Next" at bounding box center [650, 515] width 220 height 54
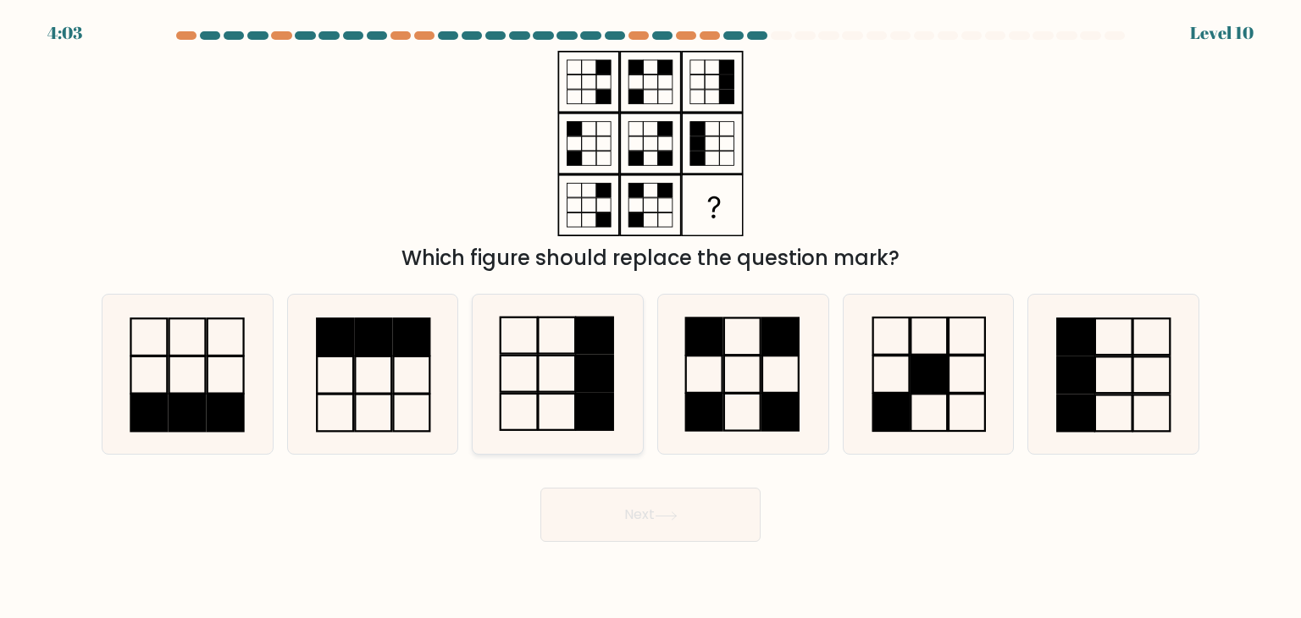
click at [507, 391] on icon at bounding box center [557, 374] width 159 height 159
click at [651, 318] on input "c." at bounding box center [651, 313] width 1 height 8
radio input "true"
click at [615, 523] on button "Next" at bounding box center [650, 515] width 220 height 54
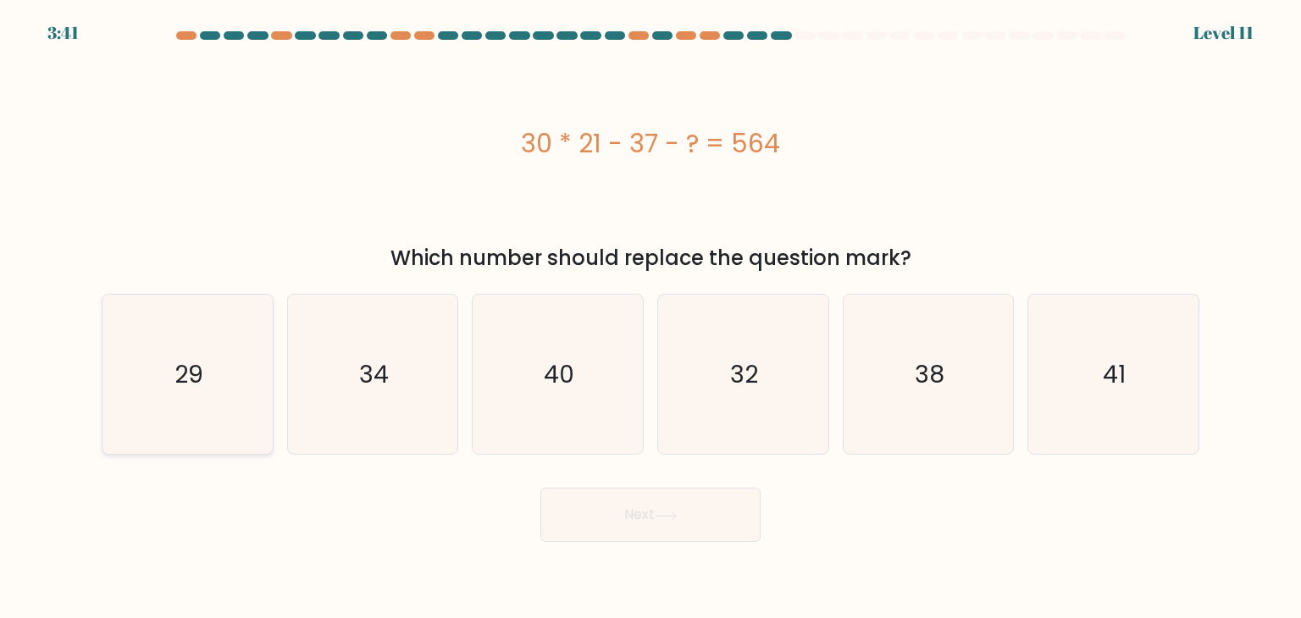
click at [201, 391] on icon "29" at bounding box center [187, 374] width 159 height 159
click at [651, 318] on input "a. 29" at bounding box center [651, 313] width 1 height 8
radio input "true"
drag, startPoint x: 599, startPoint y: 483, endPoint x: 608, endPoint y: 502, distance: 21.6
click at [600, 489] on div "Next" at bounding box center [650, 508] width 1118 height 67
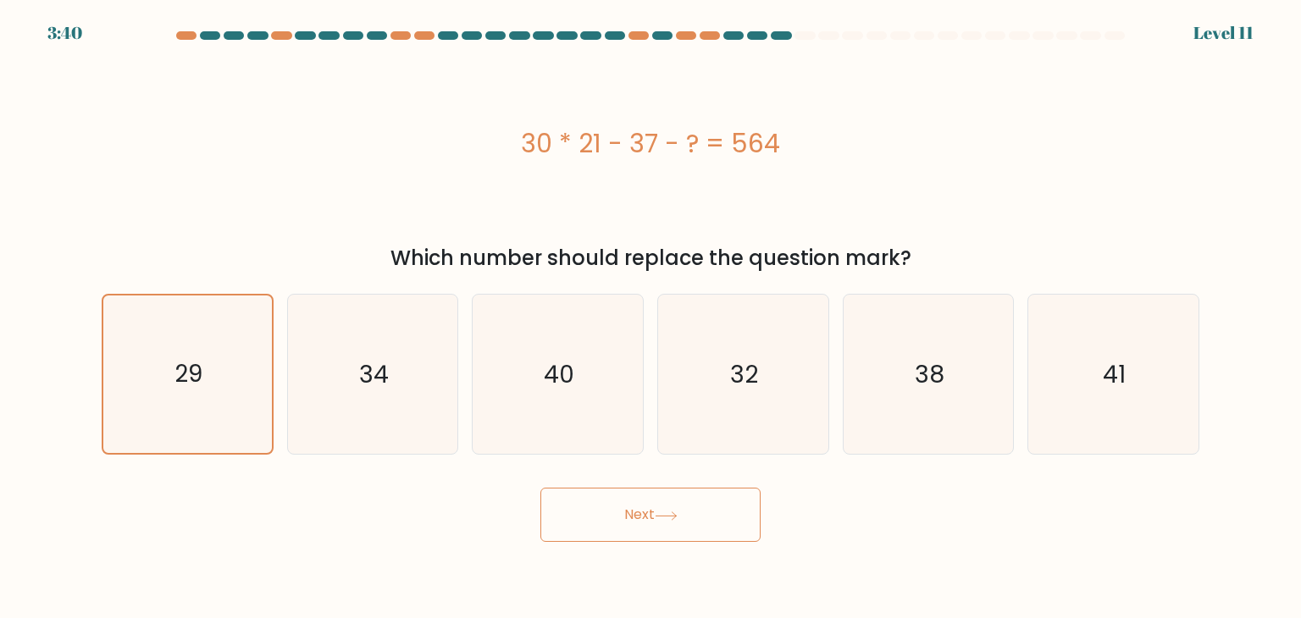
click at [613, 505] on button "Next" at bounding box center [650, 515] width 220 height 54
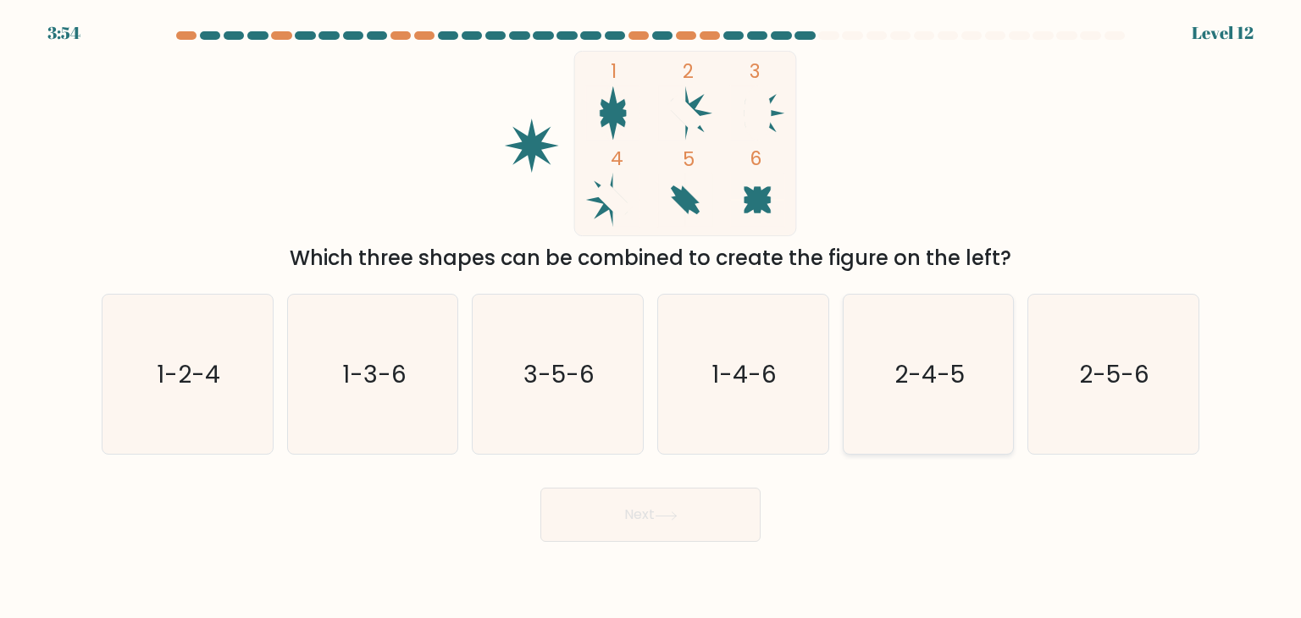
click at [902, 404] on icon "2-4-5" at bounding box center [928, 374] width 159 height 159
click at [651, 318] on input "e. 2-4-5" at bounding box center [651, 313] width 1 height 8
radio input "true"
click at [720, 507] on button "Next" at bounding box center [650, 515] width 220 height 54
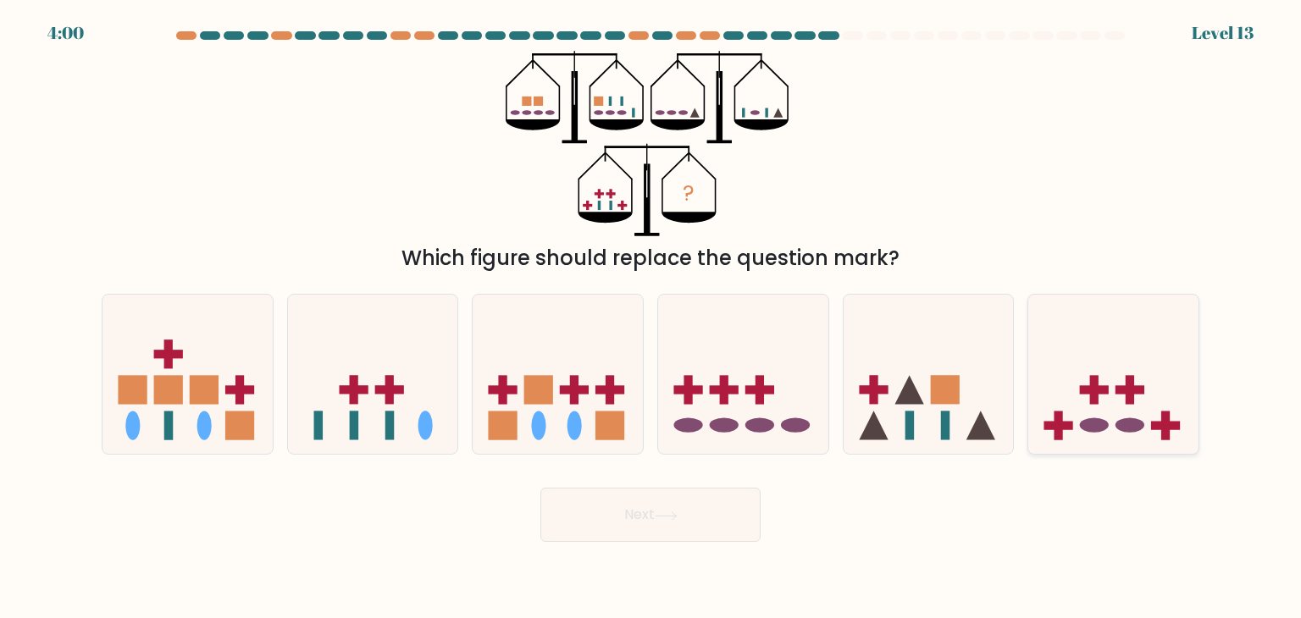
click at [1141, 377] on icon at bounding box center [1113, 374] width 170 height 141
click at [651, 318] on input "f." at bounding box center [651, 313] width 1 height 8
radio input "true"
click at [654, 512] on button "Next" at bounding box center [650, 515] width 220 height 54
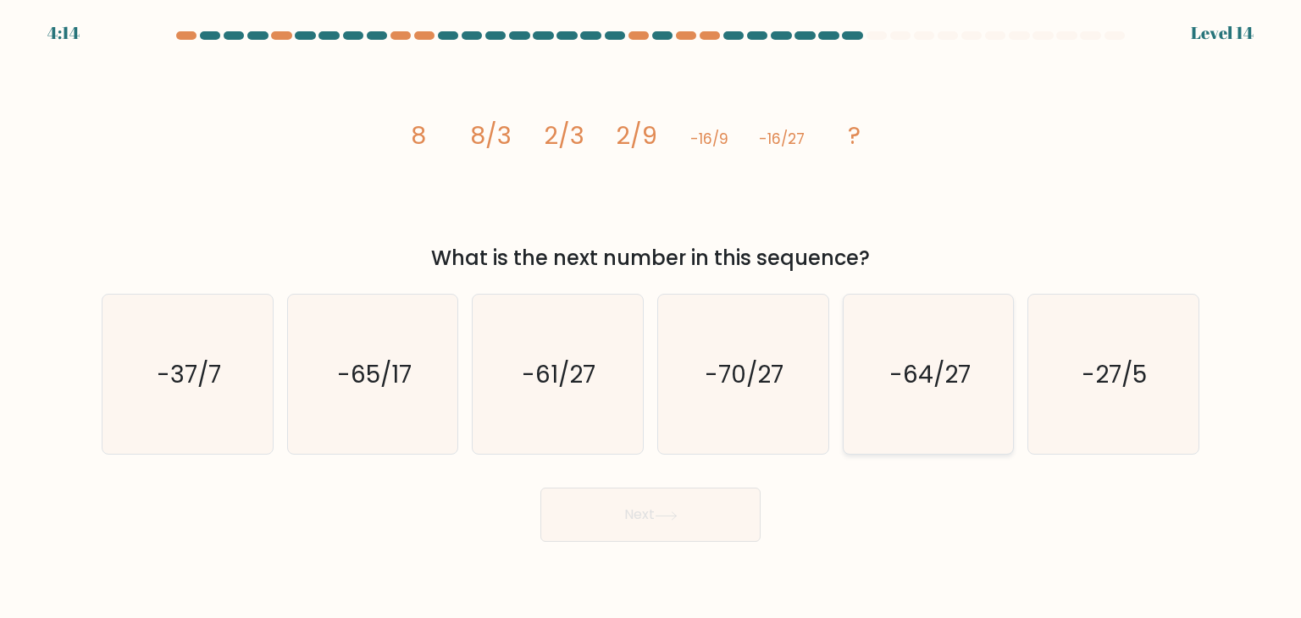
click at [902, 396] on icon "-64/27" at bounding box center [928, 374] width 159 height 159
click at [651, 318] on input "e. -64/27" at bounding box center [651, 313] width 1 height 8
radio input "true"
click at [671, 512] on icon at bounding box center [666, 516] width 23 height 9
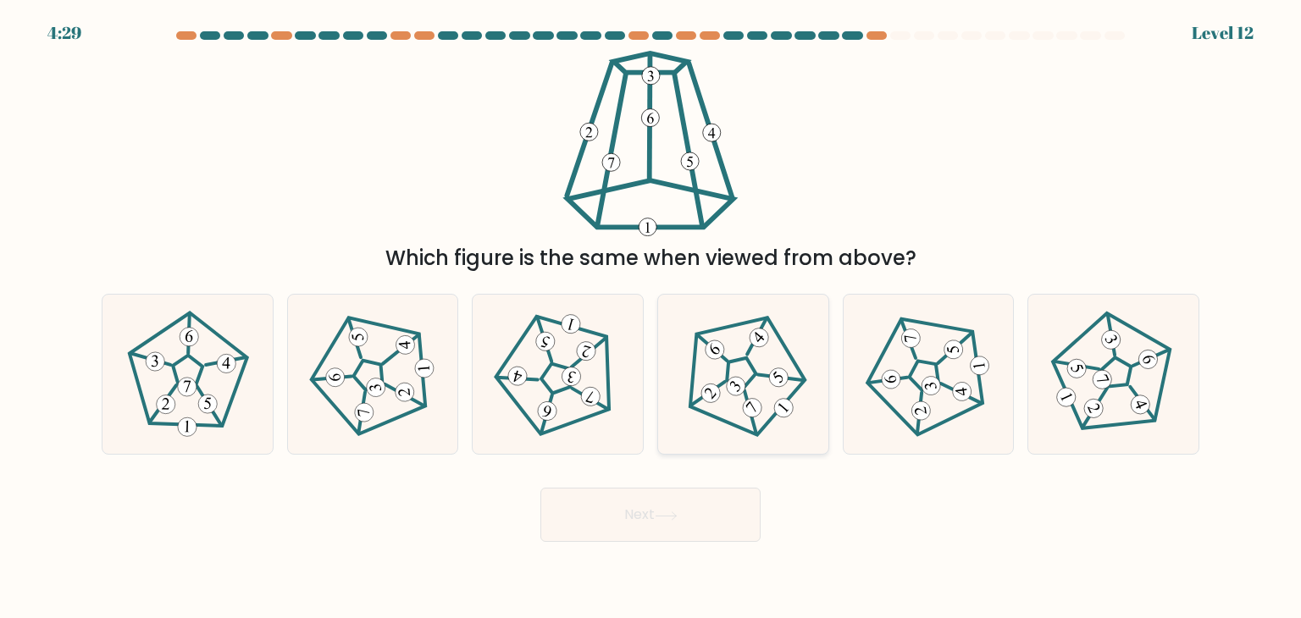
click at [723, 385] on icon at bounding box center [743, 375] width 128 height 128
click at [651, 318] on input "d." at bounding box center [651, 313] width 1 height 8
radio input "true"
click at [723, 518] on button "Next" at bounding box center [650, 515] width 220 height 54
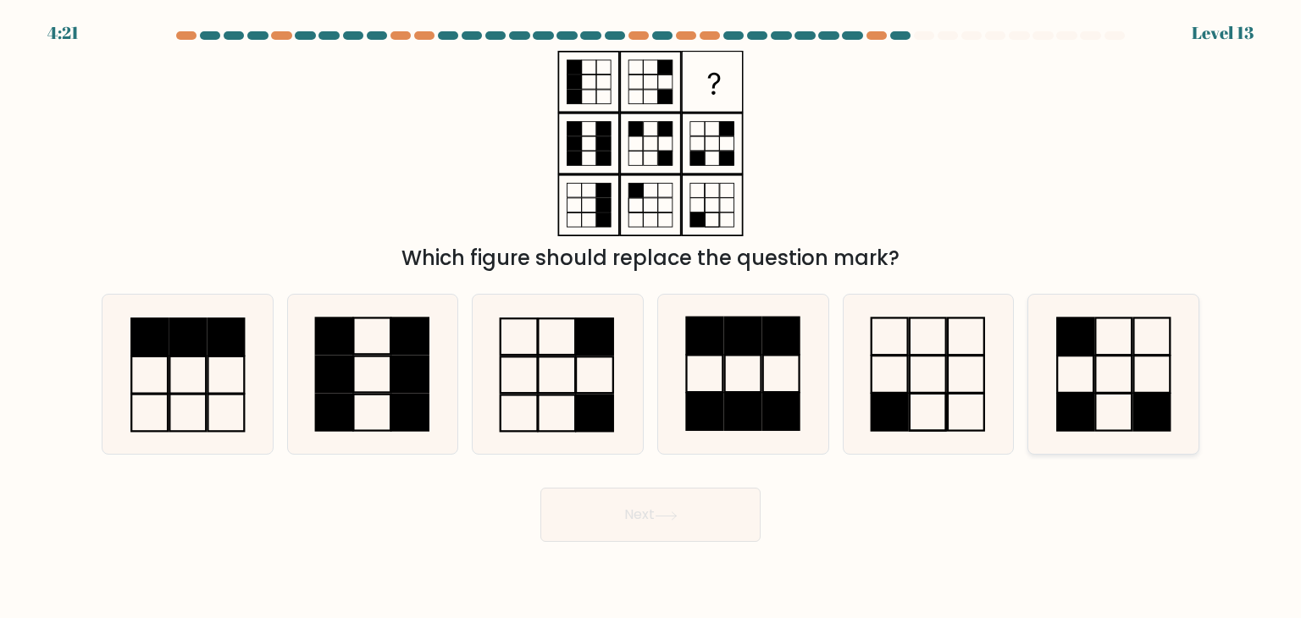
click at [1089, 401] on rect at bounding box center [1076, 412] width 36 height 37
click at [651, 318] on input "f." at bounding box center [651, 313] width 1 height 8
radio input "true"
click at [636, 516] on button "Next" at bounding box center [650, 515] width 220 height 54
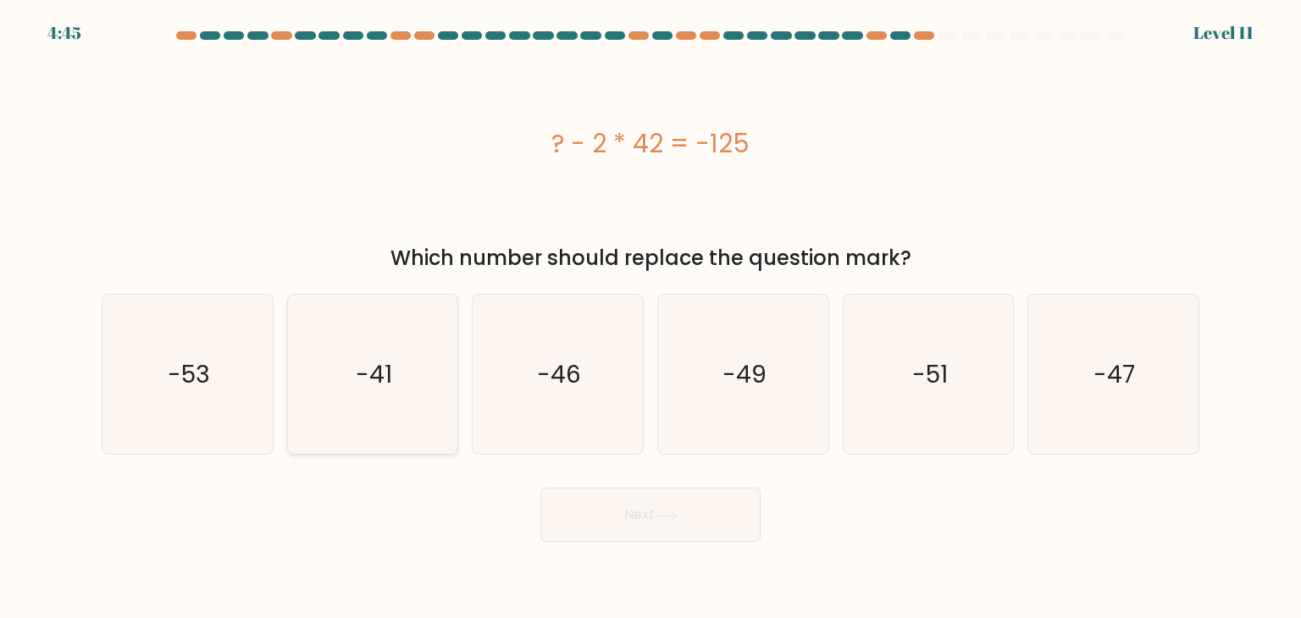
click at [436, 357] on icon "-41" at bounding box center [372, 374] width 159 height 159
click at [651, 318] on input "b. -41" at bounding box center [651, 313] width 1 height 8
radio input "true"
click at [637, 540] on button "Next" at bounding box center [650, 515] width 220 height 54
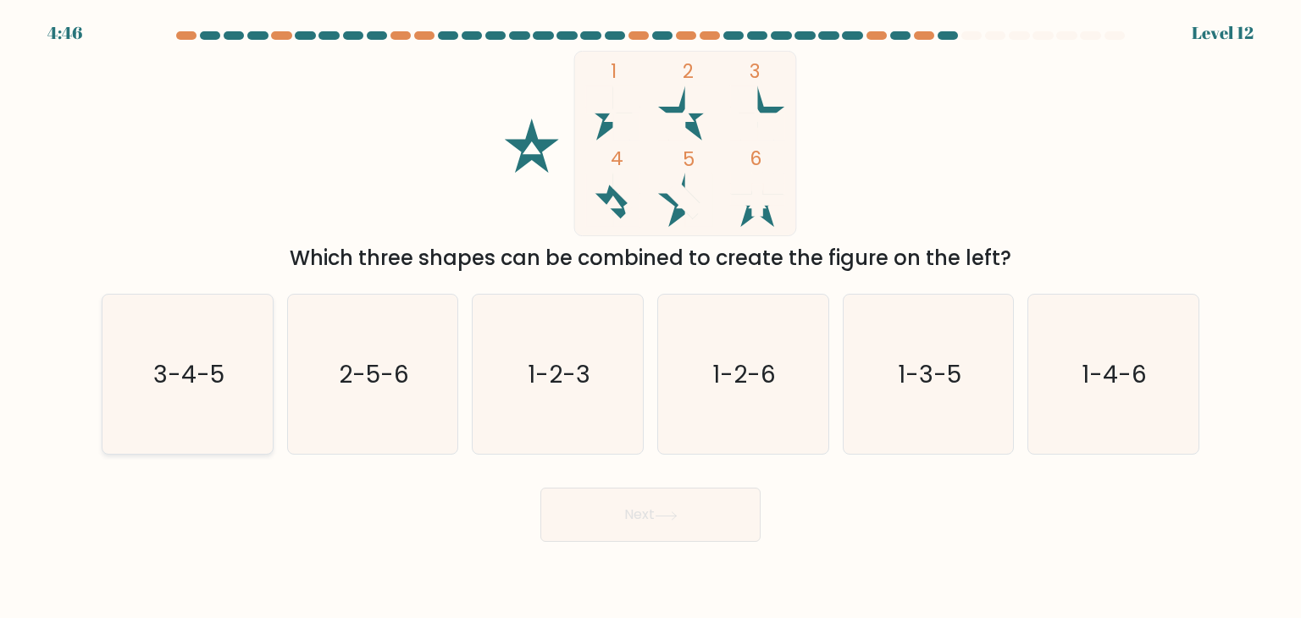
click at [173, 391] on icon "3-4-5" at bounding box center [187, 374] width 159 height 159
click at [651, 318] on input "a. 3-4-5" at bounding box center [651, 313] width 1 height 8
radio input "true"
click at [711, 531] on button "Next" at bounding box center [650, 515] width 220 height 54
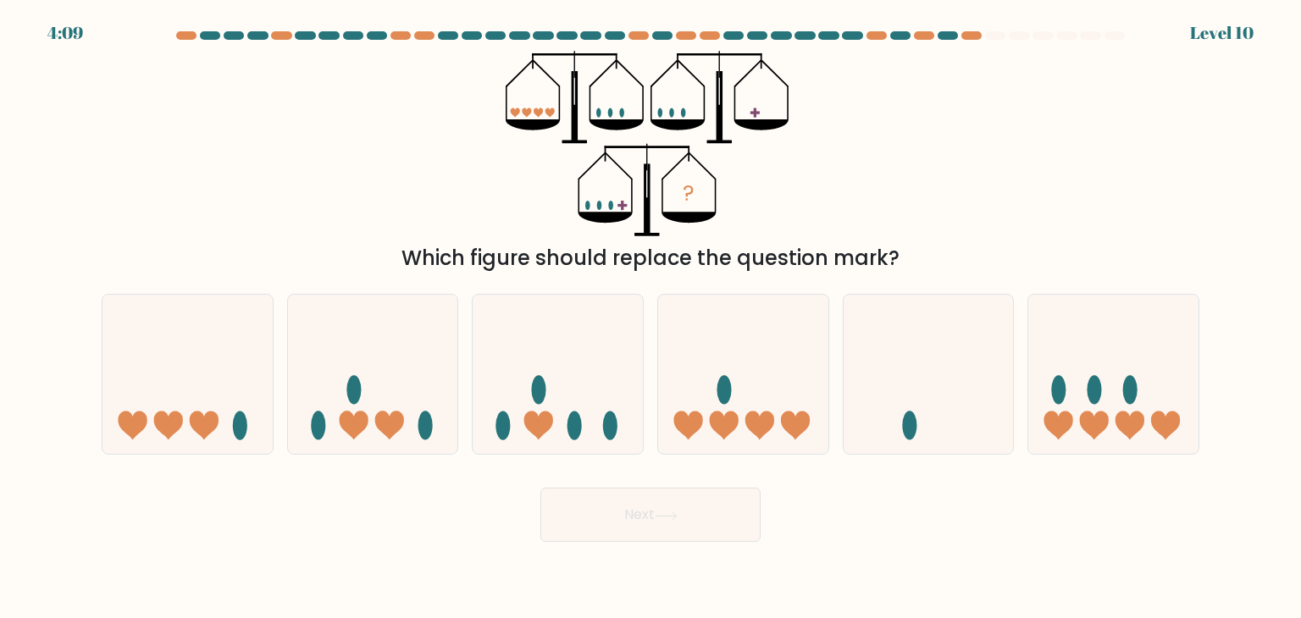
click at [1026, 357] on div "f." at bounding box center [1114, 374] width 186 height 161
click at [1095, 344] on icon at bounding box center [1113, 374] width 170 height 141
click at [651, 318] on input "f." at bounding box center [651, 313] width 1 height 8
radio input "true"
click at [666, 513] on icon at bounding box center [666, 516] width 23 height 9
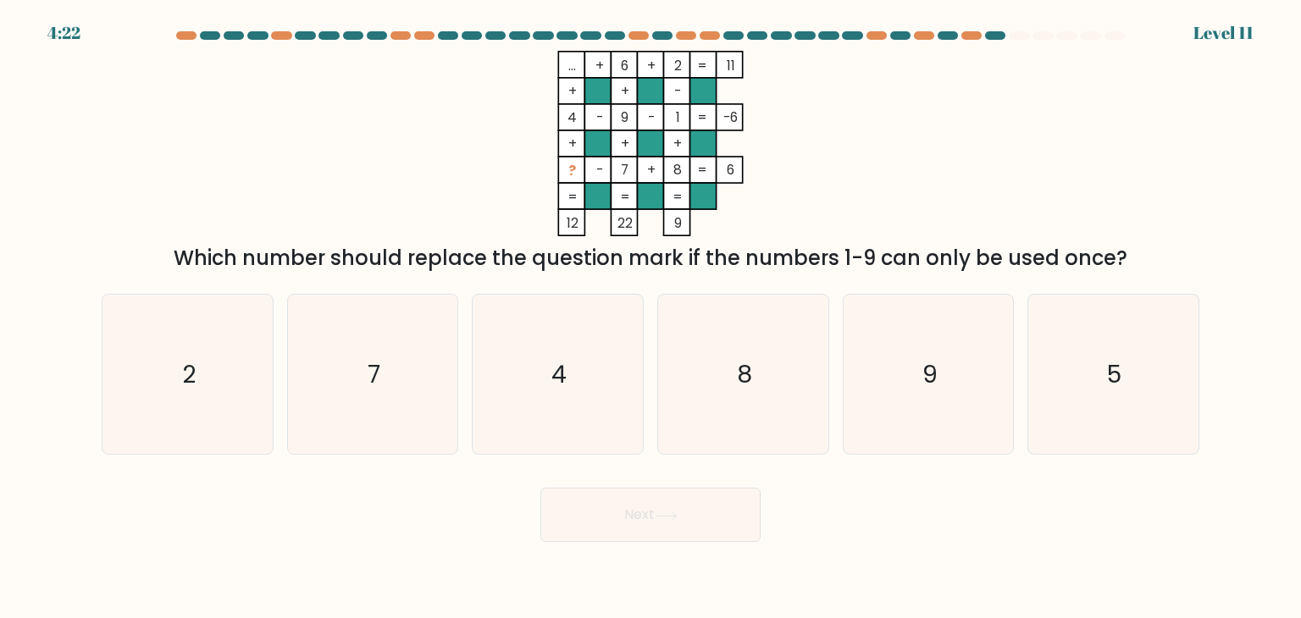
click at [1213, 366] on form at bounding box center [650, 286] width 1301 height 511
click at [1172, 389] on icon "5" at bounding box center [1112, 374] width 159 height 159
click at [651, 318] on input "f. 5" at bounding box center [651, 313] width 1 height 8
radio input "true"
click at [667, 499] on button "Next" at bounding box center [650, 515] width 220 height 54
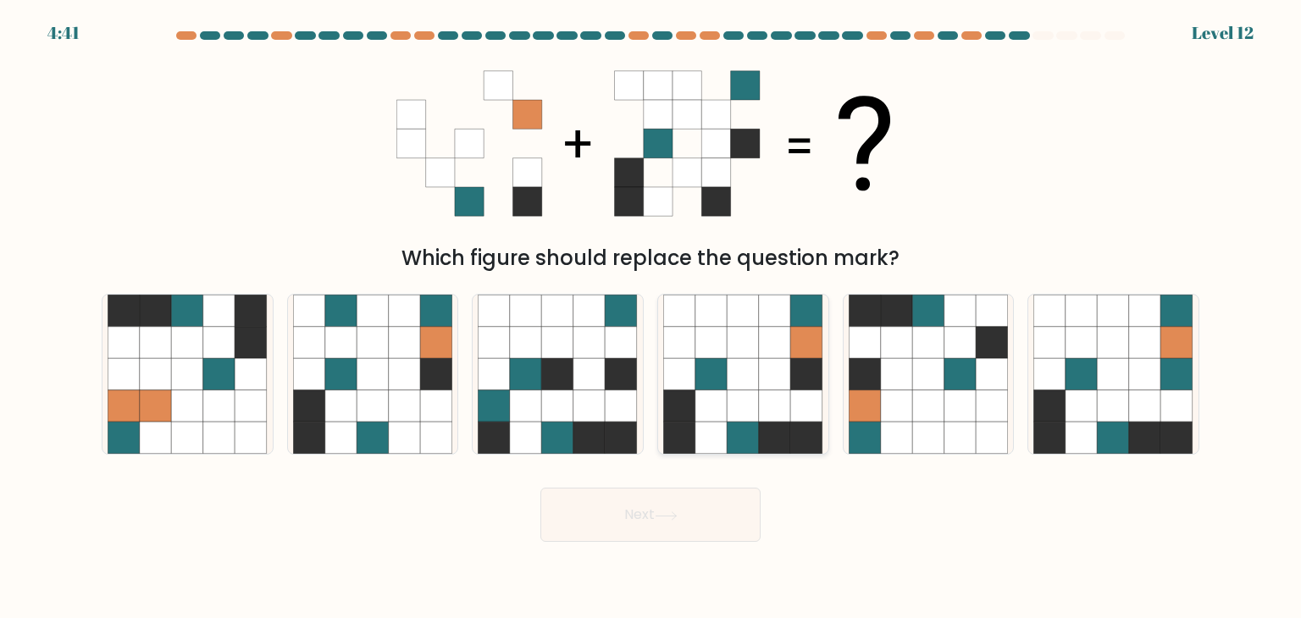
click at [826, 418] on div at bounding box center [743, 374] width 172 height 161
click at [651, 318] on input "d." at bounding box center [651, 313] width 1 height 8
radio input "true"
click at [718, 550] on body "4:40 Level 12" at bounding box center [650, 309] width 1301 height 618
click at [718, 512] on button "Next" at bounding box center [650, 515] width 220 height 54
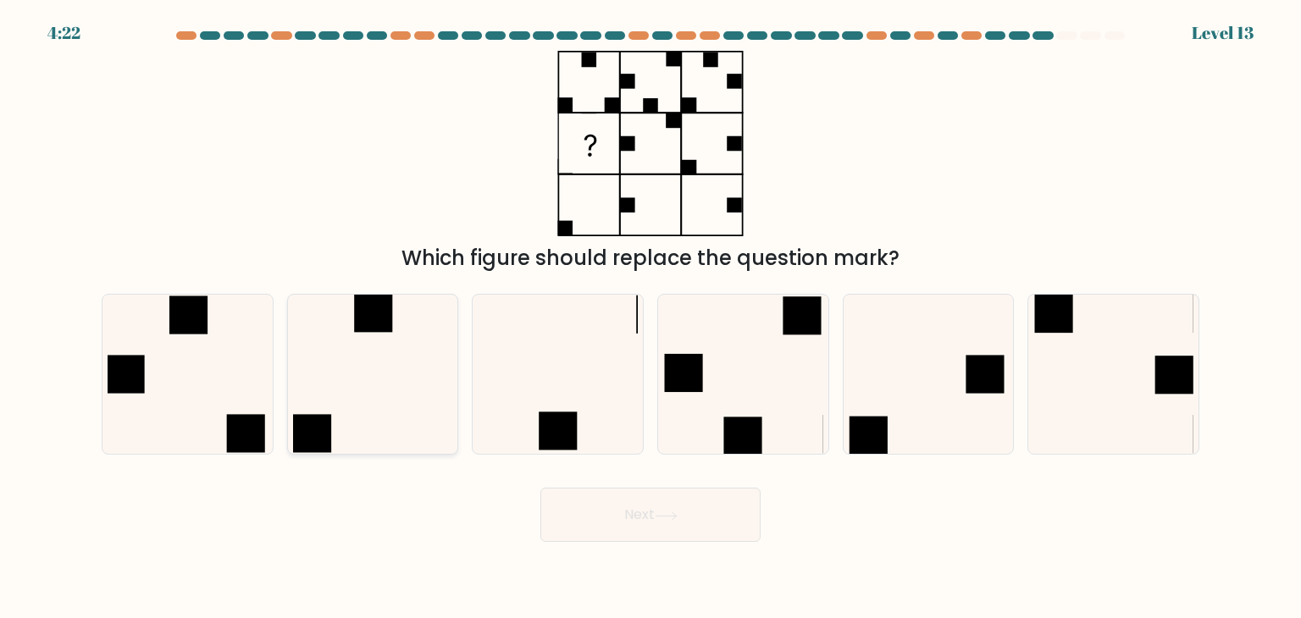
click at [392, 390] on icon at bounding box center [372, 374] width 159 height 159
click at [651, 318] on input "b." at bounding box center [651, 313] width 1 height 8
radio input "true"
click at [673, 522] on button "Next" at bounding box center [650, 515] width 220 height 54
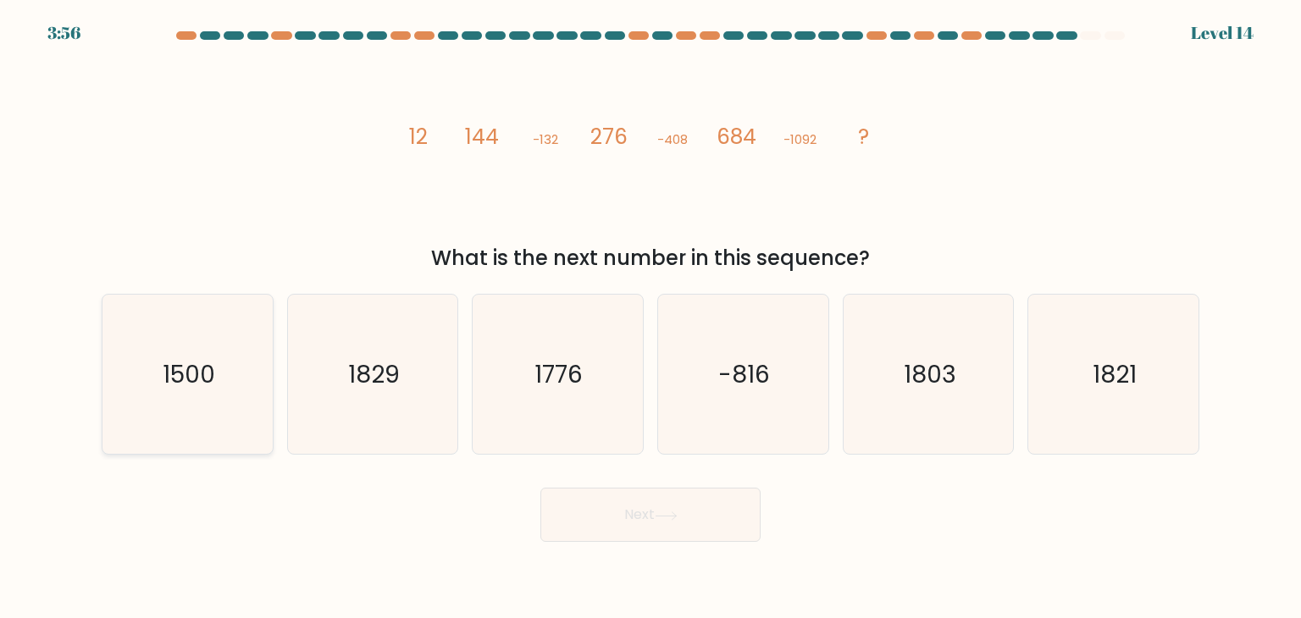
click at [167, 375] on text "1500" at bounding box center [189, 374] width 53 height 34
click at [651, 318] on input "a. 1500" at bounding box center [651, 313] width 1 height 8
radio input "true"
click at [686, 529] on button "Next" at bounding box center [650, 515] width 220 height 54
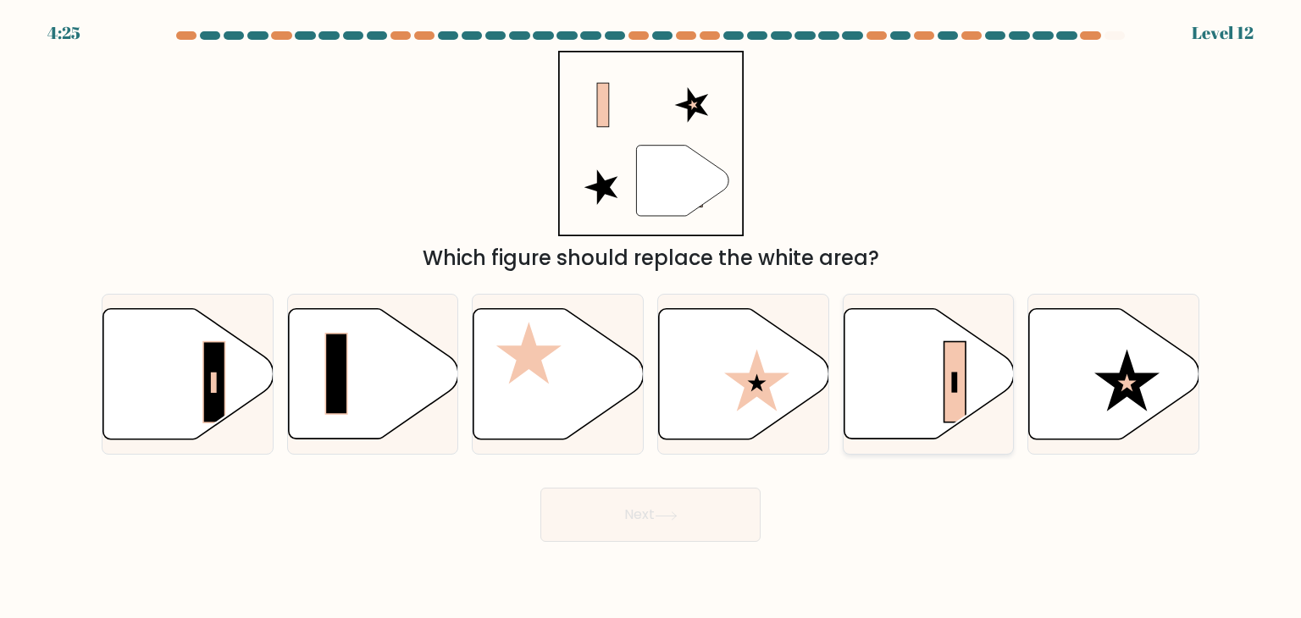
click at [889, 333] on icon at bounding box center [929, 374] width 170 height 130
click at [651, 318] on input "e." at bounding box center [651, 313] width 1 height 8
radio input "true"
click at [673, 531] on button "Next" at bounding box center [650, 515] width 220 height 54
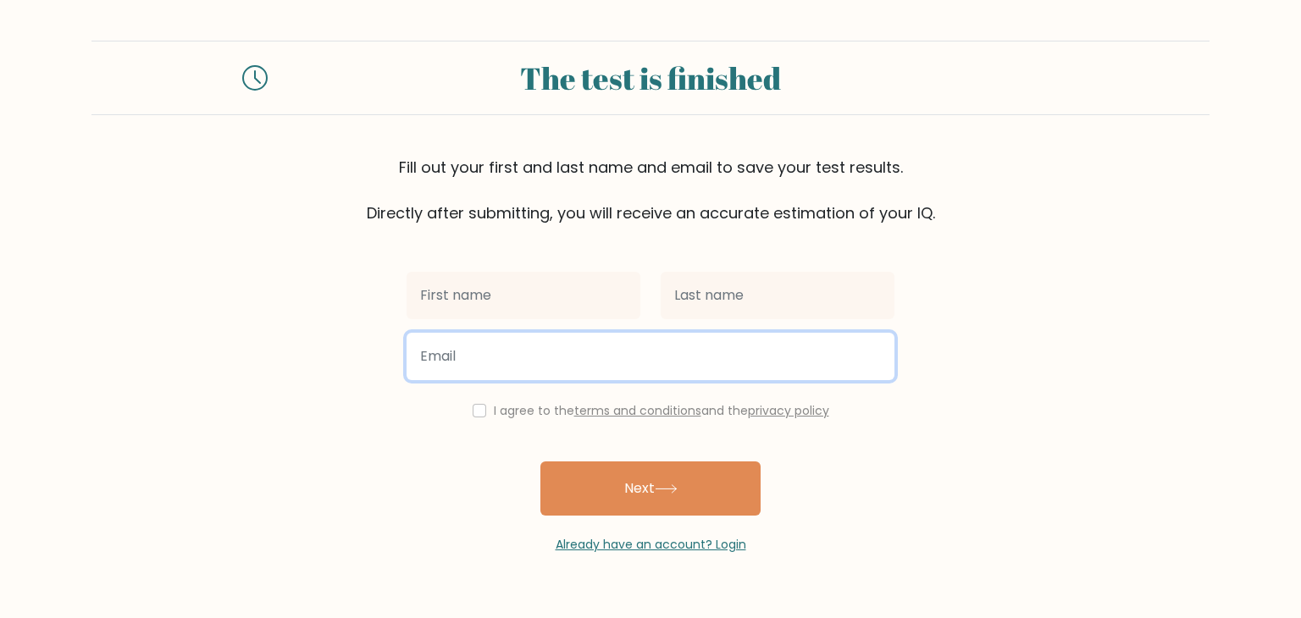
click at [618, 373] on input "email" at bounding box center [651, 356] width 488 height 47
type input "[EMAIL_ADDRESS][DOMAIN_NAME]"
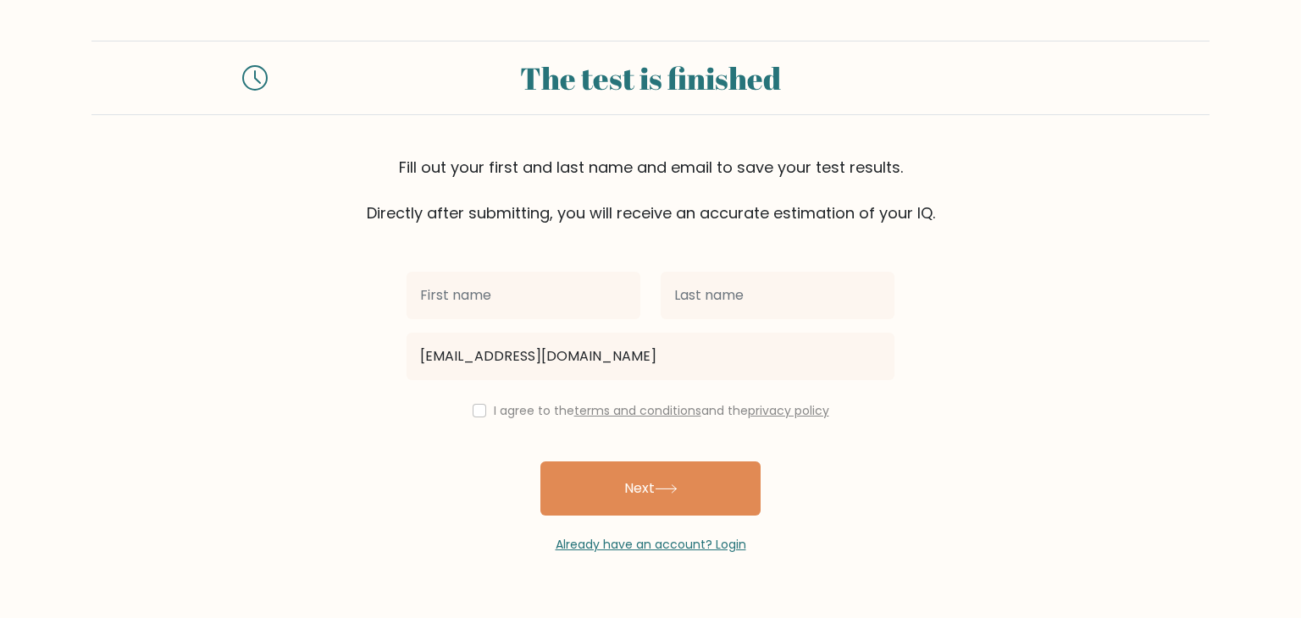
drag, startPoint x: 461, startPoint y: 406, endPoint x: 468, endPoint y: 412, distance: 9.0
click at [466, 411] on div "I agree to the terms and conditions and the privacy policy" at bounding box center [650, 411] width 508 height 20
click at [473, 412] on input "checkbox" at bounding box center [480, 411] width 14 height 14
checkbox input "true"
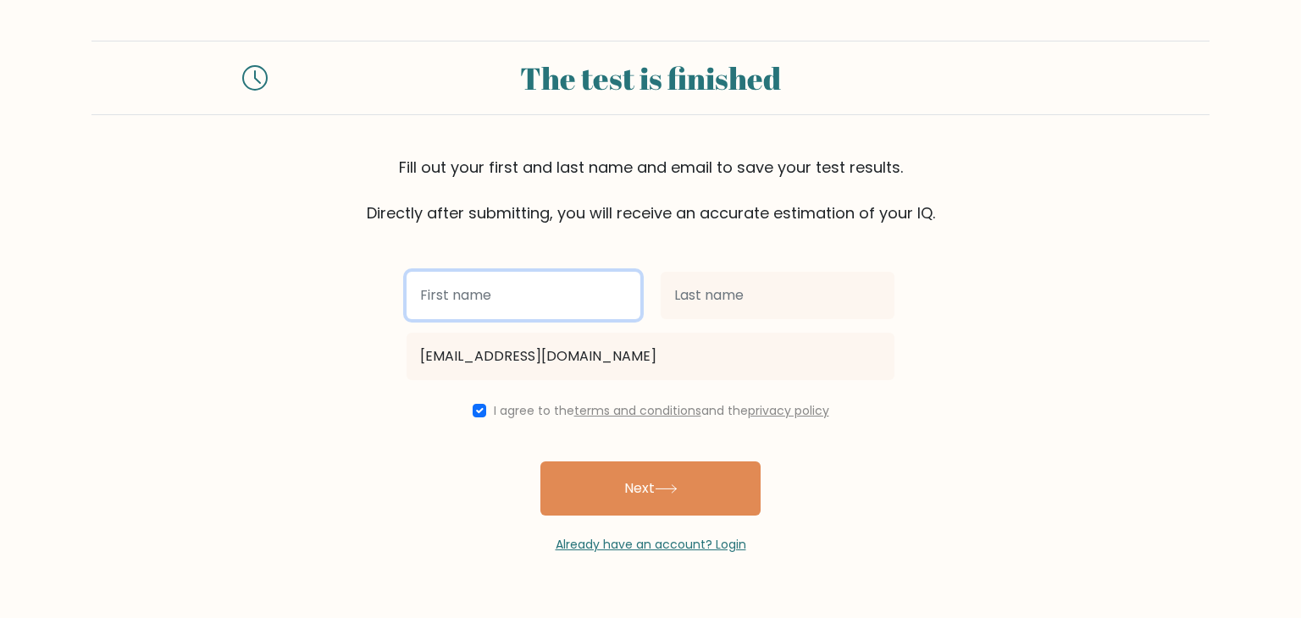
click at [497, 287] on input "text" at bounding box center [524, 295] width 234 height 47
type input "[PERSON_NAME] Il"
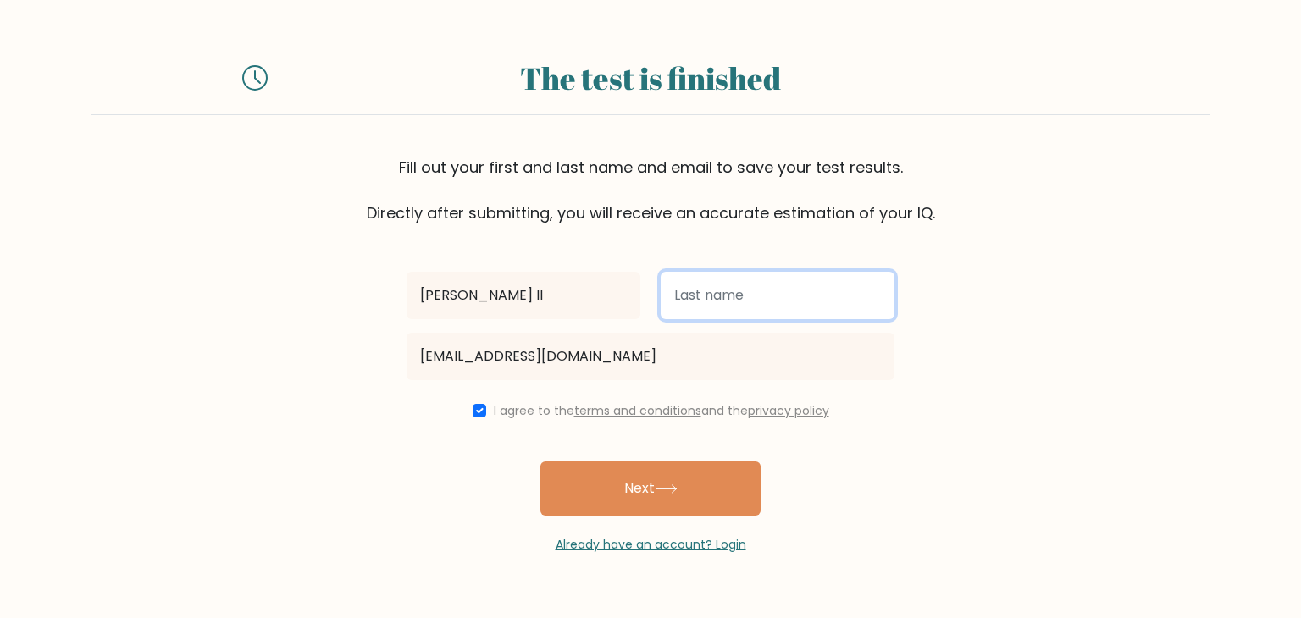
click at [744, 298] on input "text" at bounding box center [778, 295] width 234 height 47
type input "Bark"
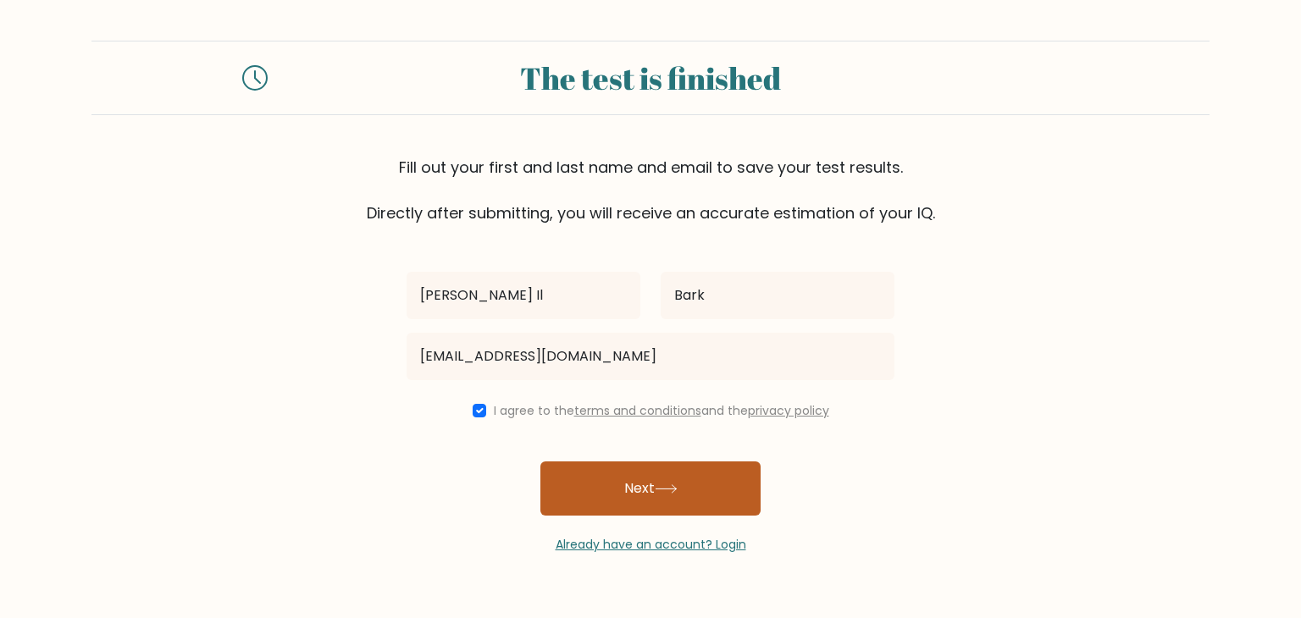
click at [690, 470] on button "Next" at bounding box center [650, 489] width 220 height 54
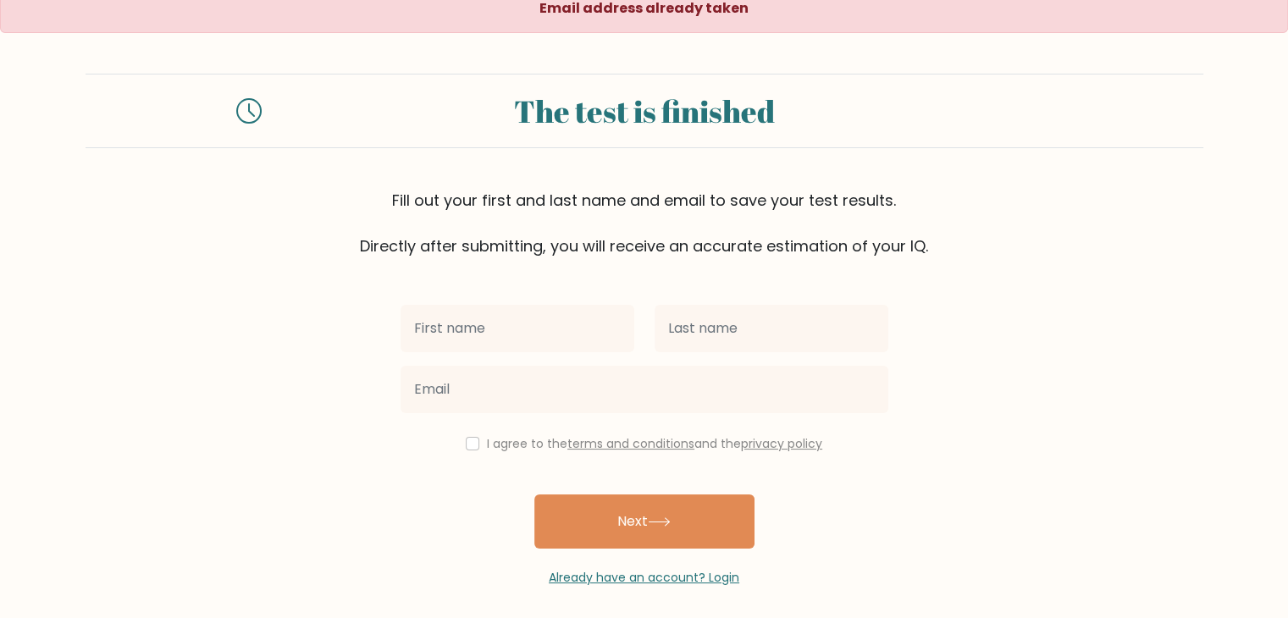
scroll to position [25, 0]
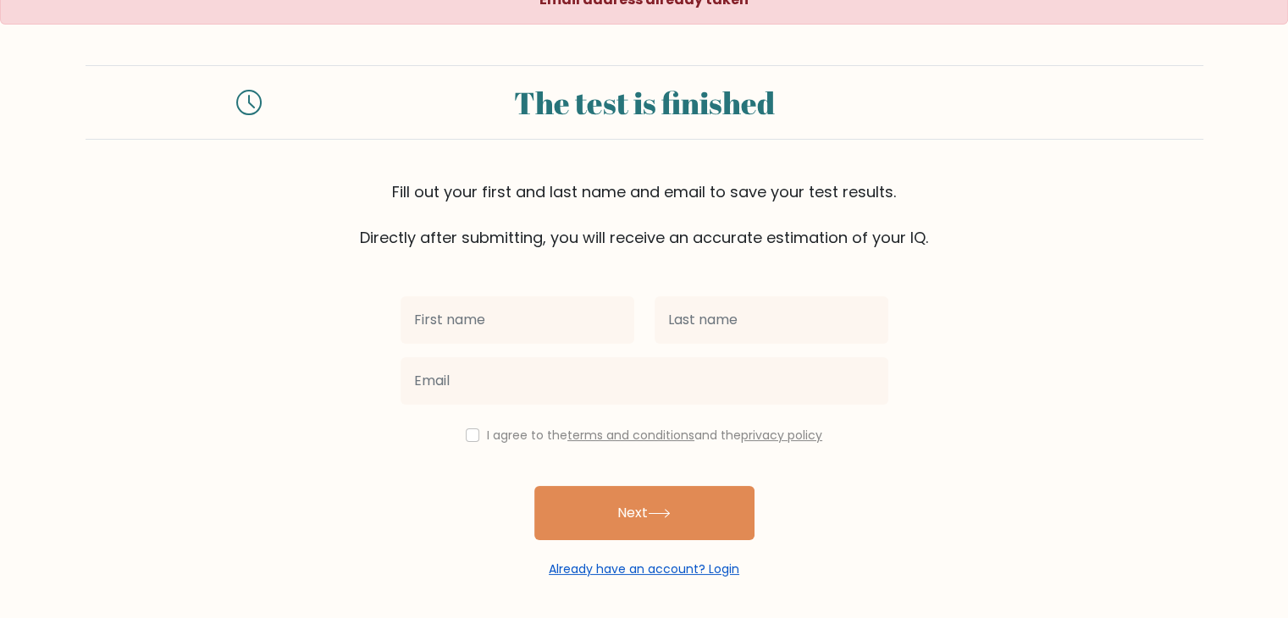
click at [645, 571] on link "Already have an account? Login" at bounding box center [644, 569] width 191 height 17
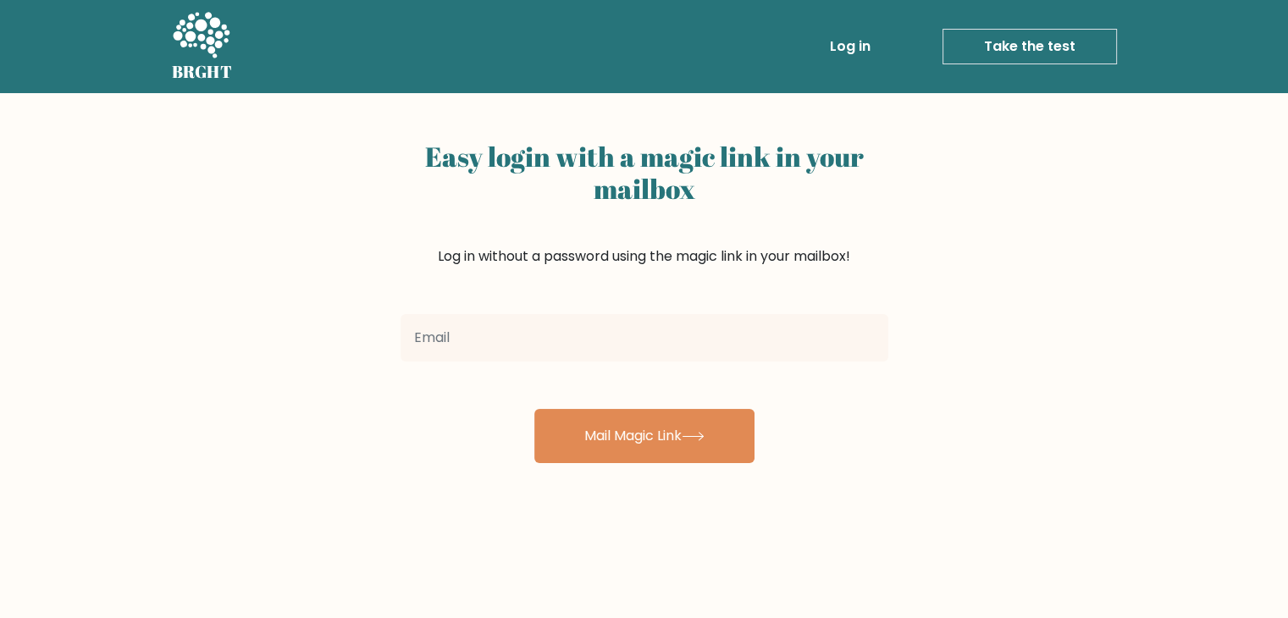
click at [546, 323] on input "email" at bounding box center [645, 337] width 488 height 47
type input "[EMAIL_ADDRESS][DOMAIN_NAME]"
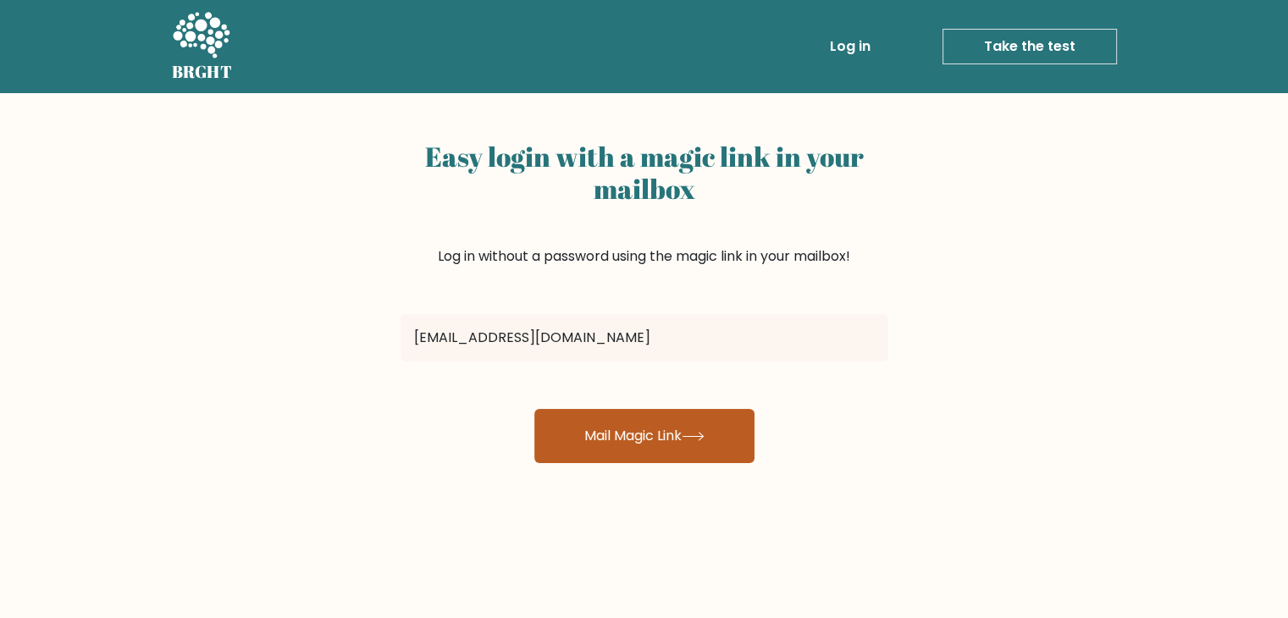
click at [613, 418] on button "Mail Magic Link" at bounding box center [645, 436] width 220 height 54
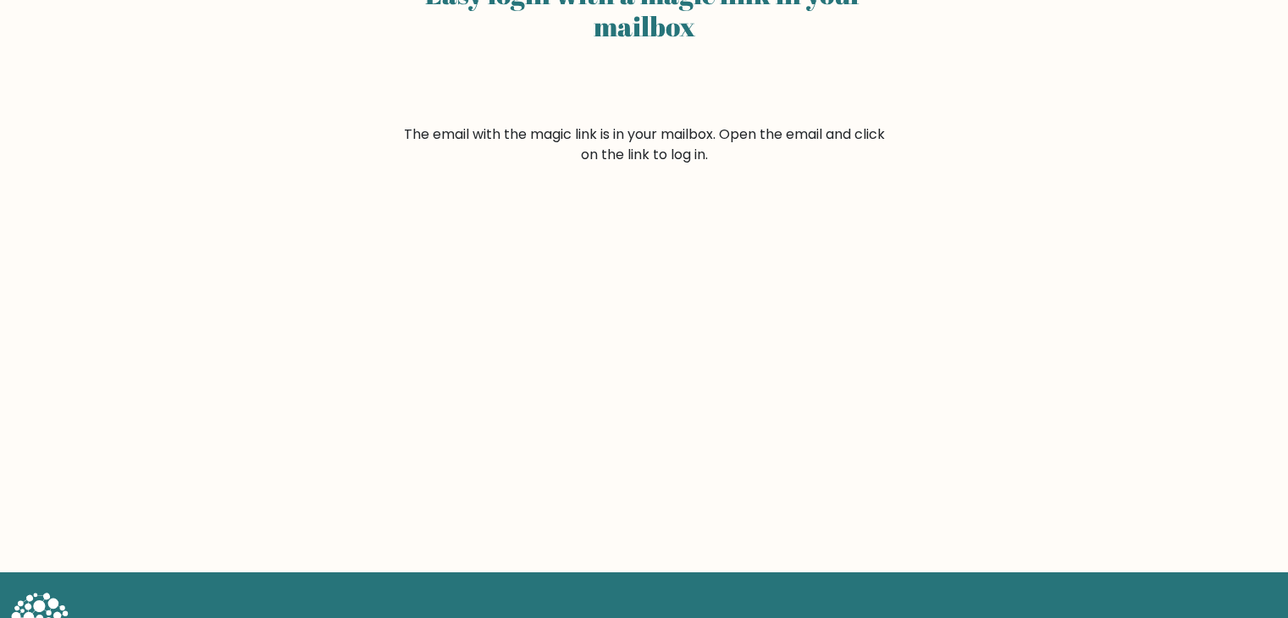
scroll to position [220, 0]
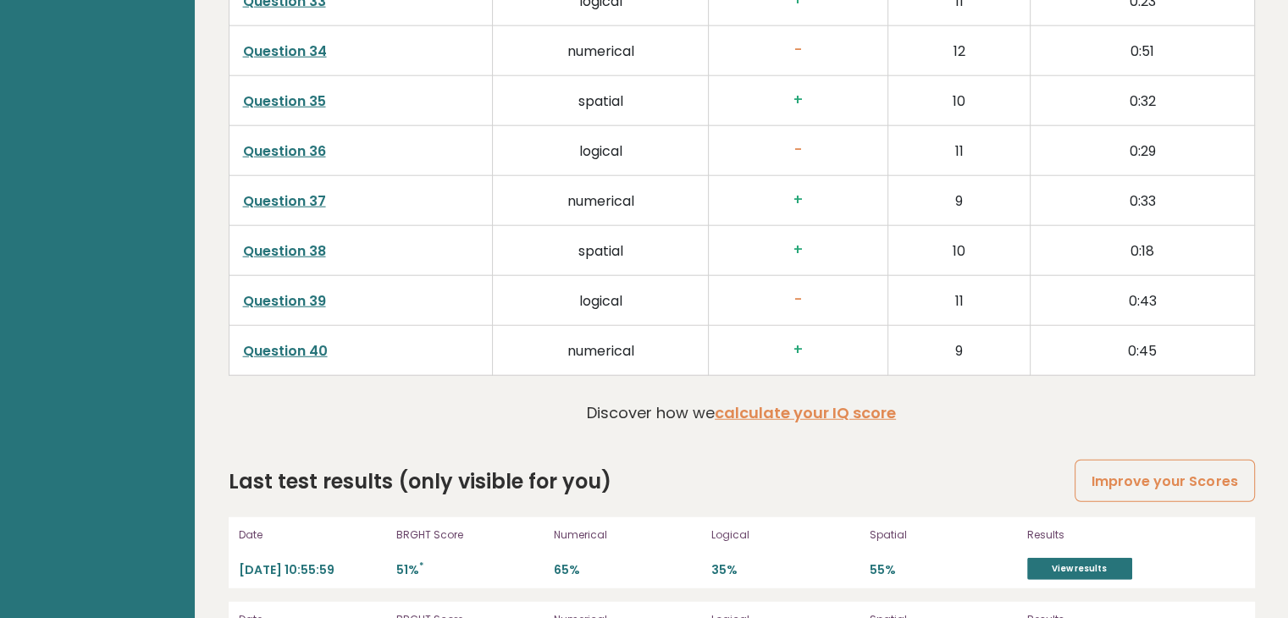
scroll to position [4459, 0]
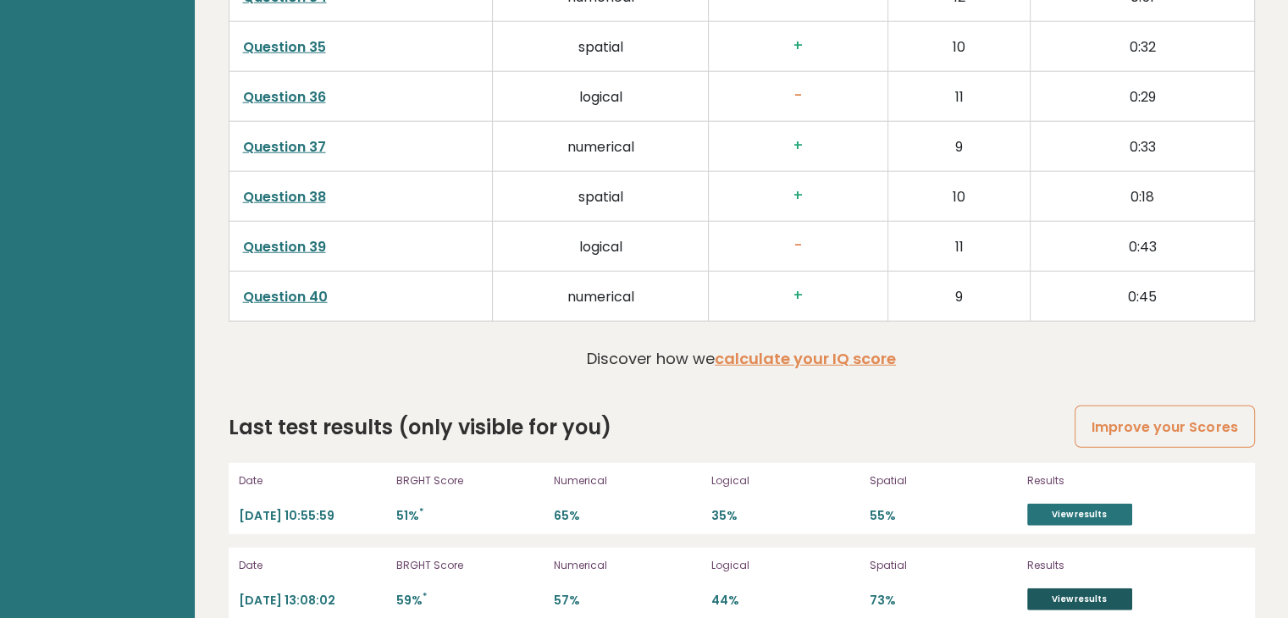
click at [1056, 589] on link "View results" at bounding box center [1080, 600] width 105 height 22
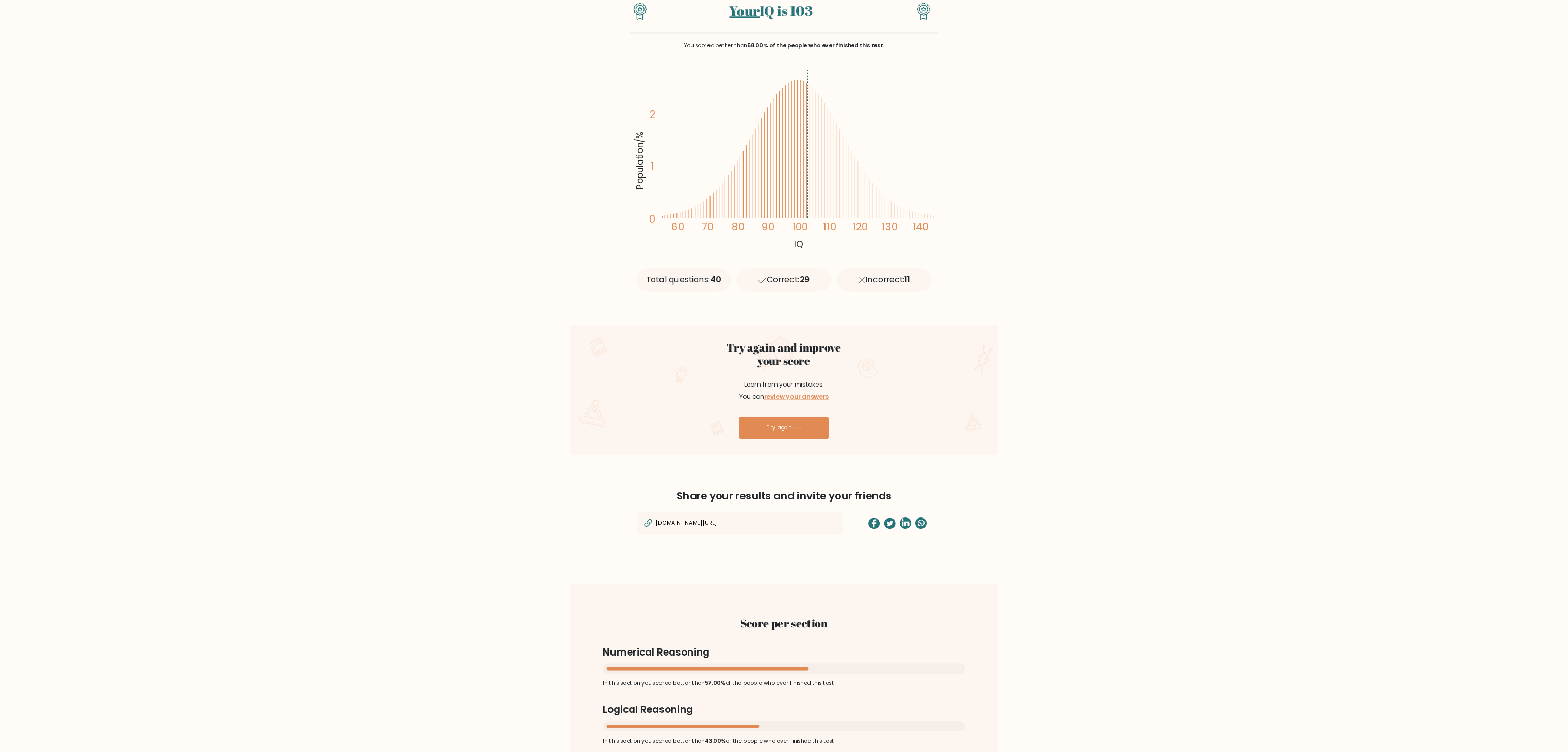
scroll to position [102, 0]
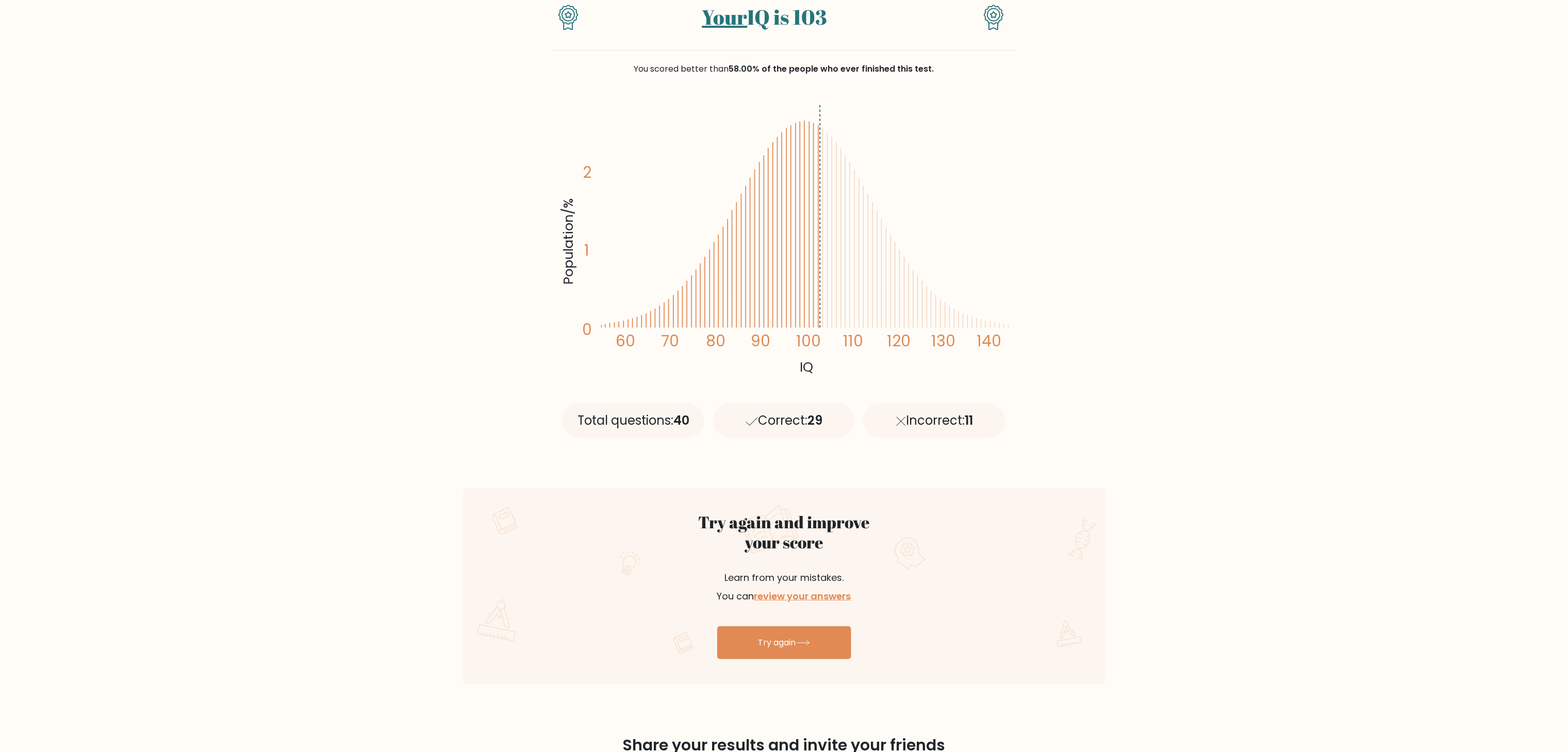
drag, startPoint x: 791, startPoint y: 2, endPoint x: 1183, endPoint y: 302, distance: 493.6
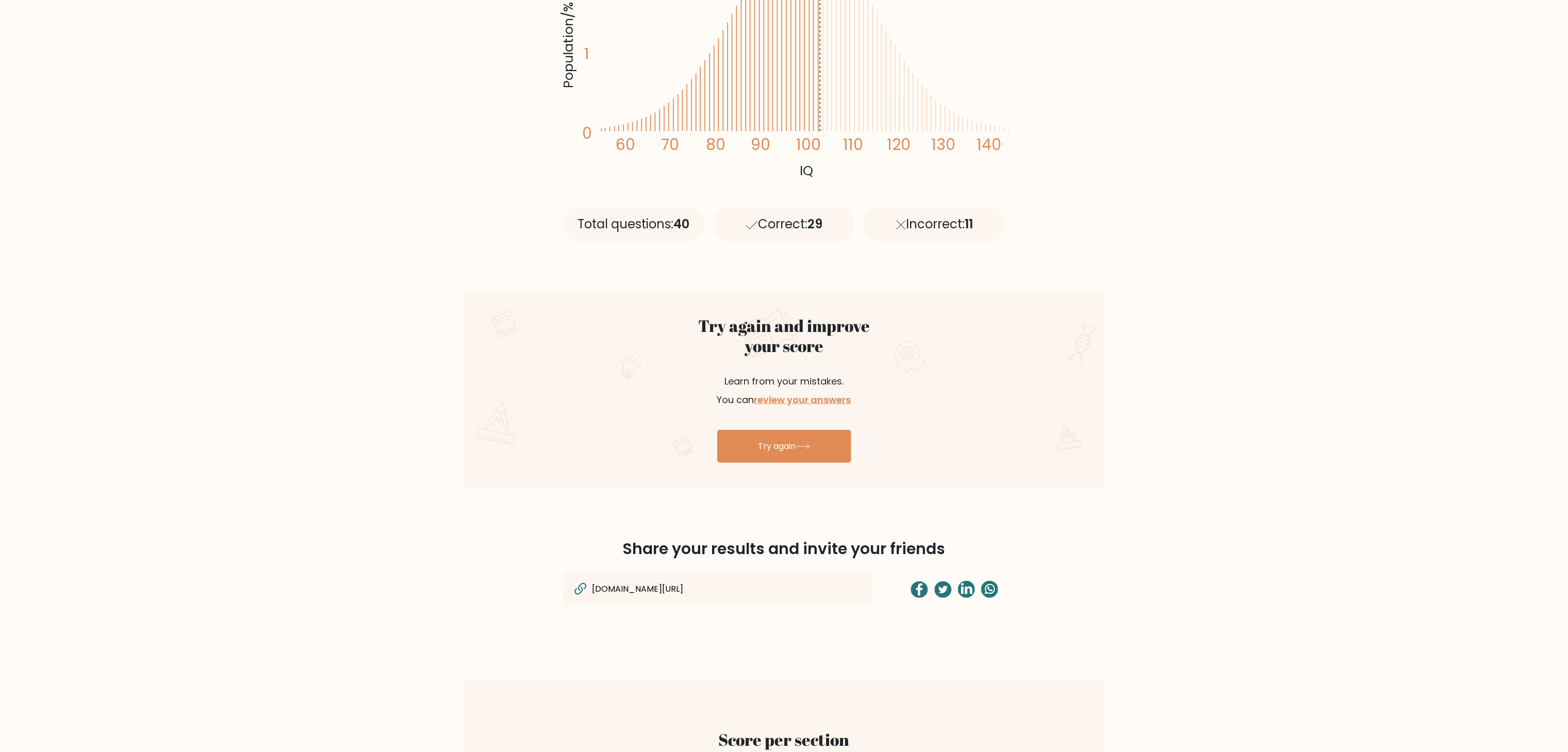
scroll to position [309, 0]
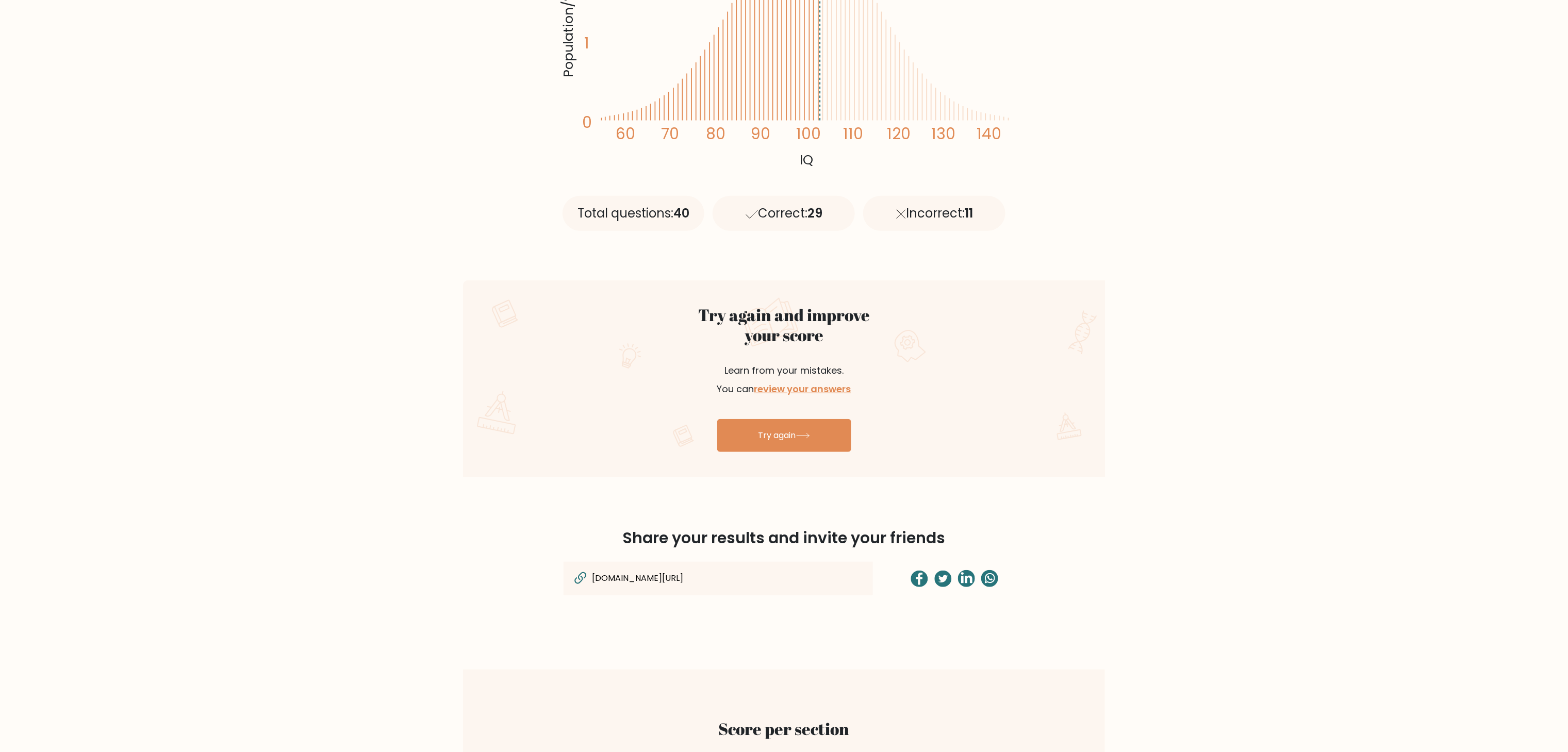
click at [715, 376] on div "brght.org/view/CSJpxotNSboSX5J4/?utm_source=share&utm_medium=copy&utm_campaign=…" at bounding box center [718, 578] width 309 height 33
